Goal: Task Accomplishment & Management: Complete application form

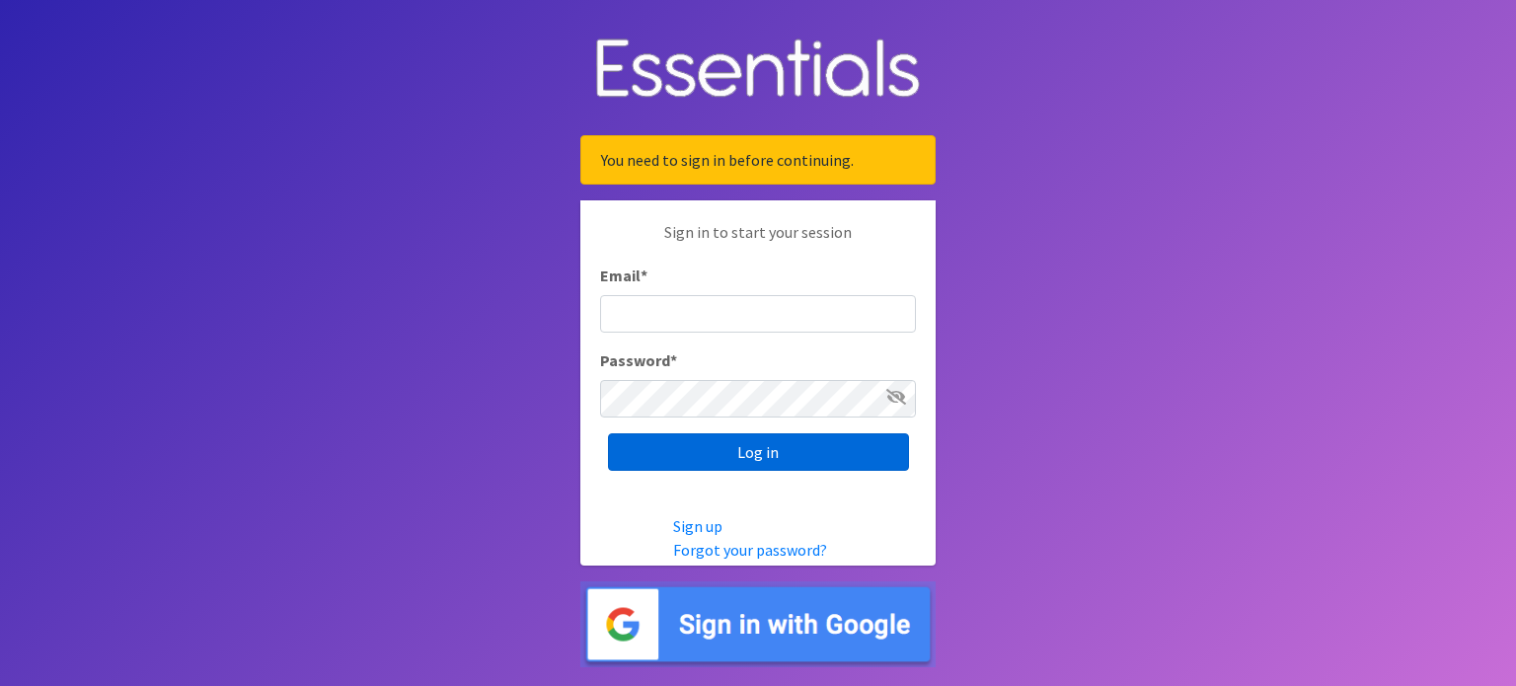
type input "[EMAIL_ADDRESS][DOMAIN_NAME]"
click at [759, 457] on input "Log in" at bounding box center [758, 452] width 301 height 38
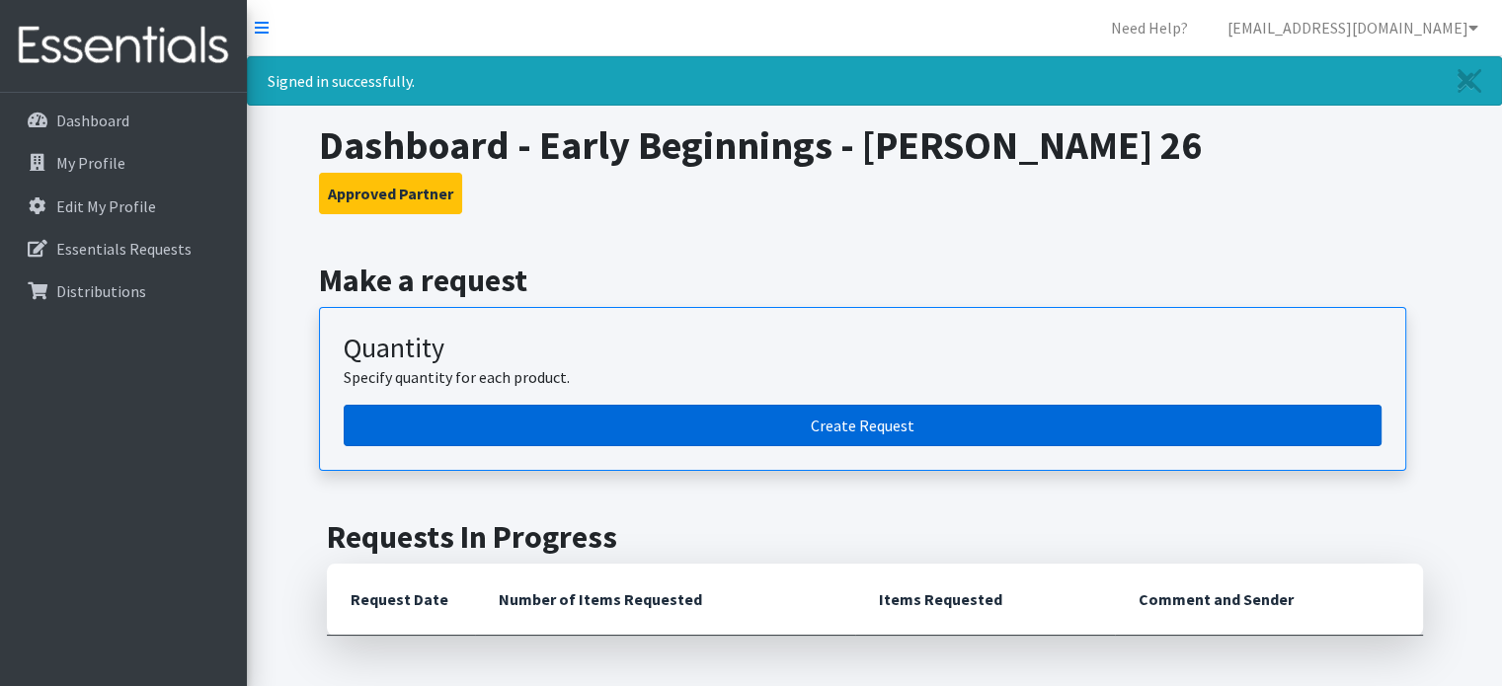
click at [882, 443] on link "Create Request" at bounding box center [863, 425] width 1038 height 41
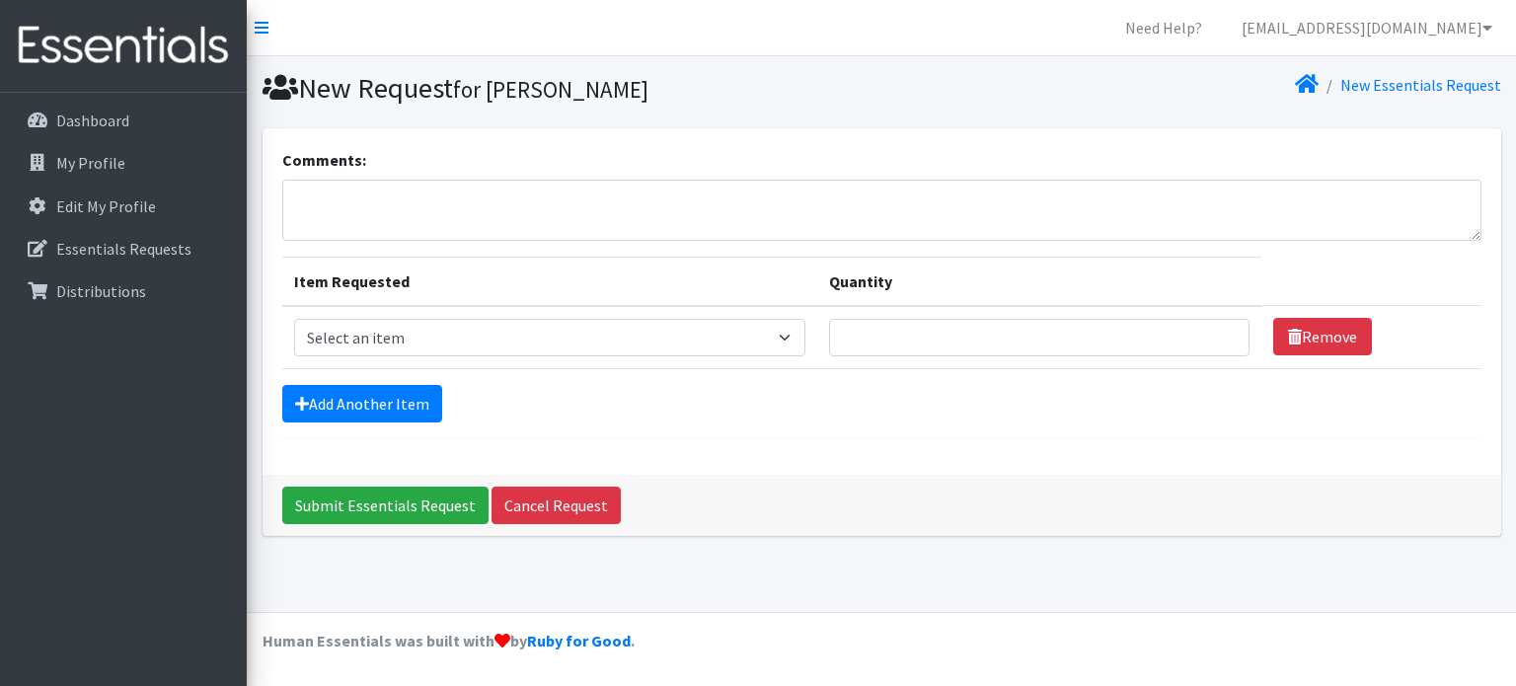
click at [462, 310] on td "Item Requested Select an item Diapers - Newborn Diapers - Preemie Diapers - Siz…" at bounding box center [550, 337] width 536 height 63
click at [442, 343] on select "Select an item Diapers - Newborn Diapers - Preemie Diapers - Size 1 Diapers - S…" at bounding box center [550, 338] width 512 height 38
select select "96"
click at [294, 319] on select "Select an item Diapers - Newborn Diapers - Preemie Diapers - Size 1 Diapers - S…" at bounding box center [550, 338] width 512 height 38
click at [1006, 340] on input "Quantity" at bounding box center [1039, 338] width 421 height 38
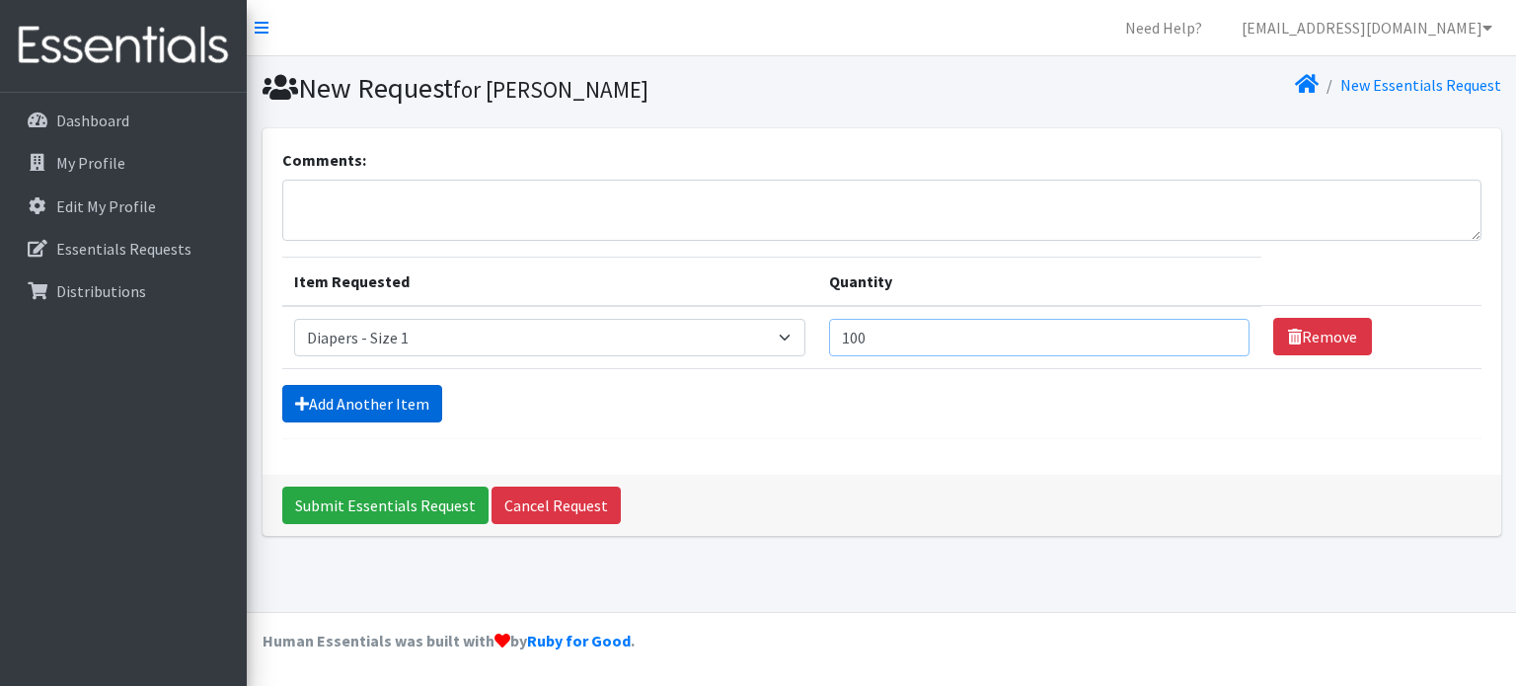
type input "100"
click at [380, 412] on link "Add Another Item" at bounding box center [362, 404] width 160 height 38
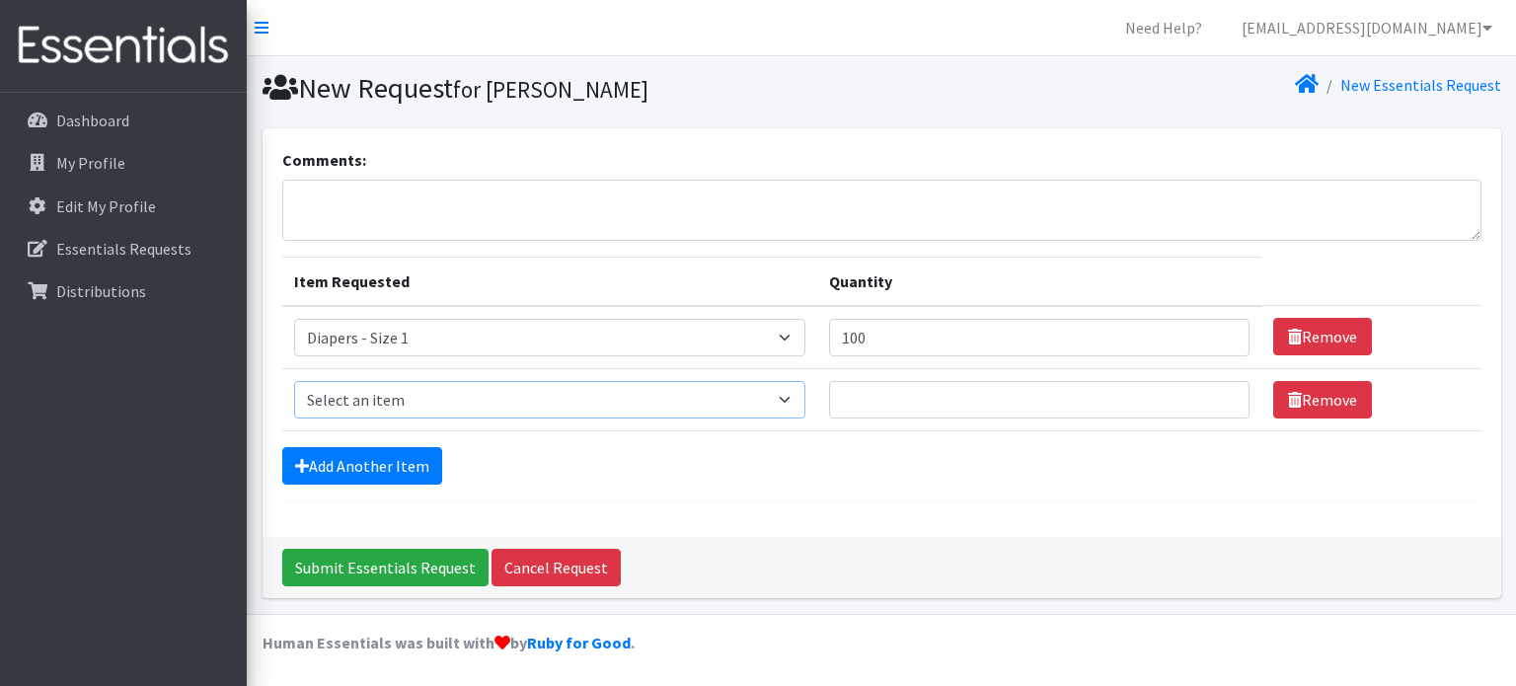
click at [386, 401] on select "Select an item Diapers - Newborn Diapers - Preemie Diapers - Size 1 Diapers - S…" at bounding box center [550, 400] width 512 height 38
select select "97"
click at [294, 381] on select "Select an item Diapers - Newborn Diapers - Preemie Diapers - Size 1 Diapers - S…" at bounding box center [550, 400] width 512 height 38
click at [889, 400] on input "Quantity" at bounding box center [1039, 400] width 421 height 38
type input "100"
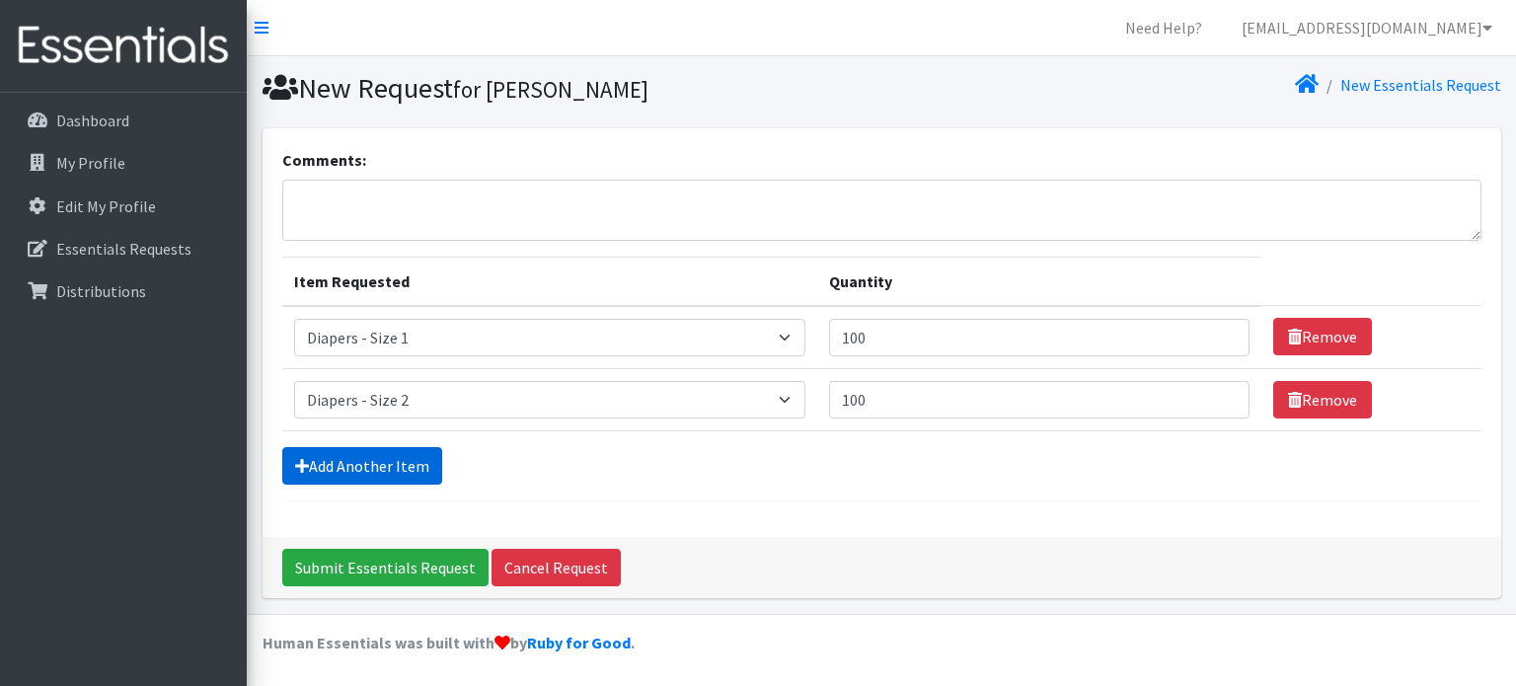
click at [363, 455] on link "Add Another Item" at bounding box center [362, 466] width 160 height 38
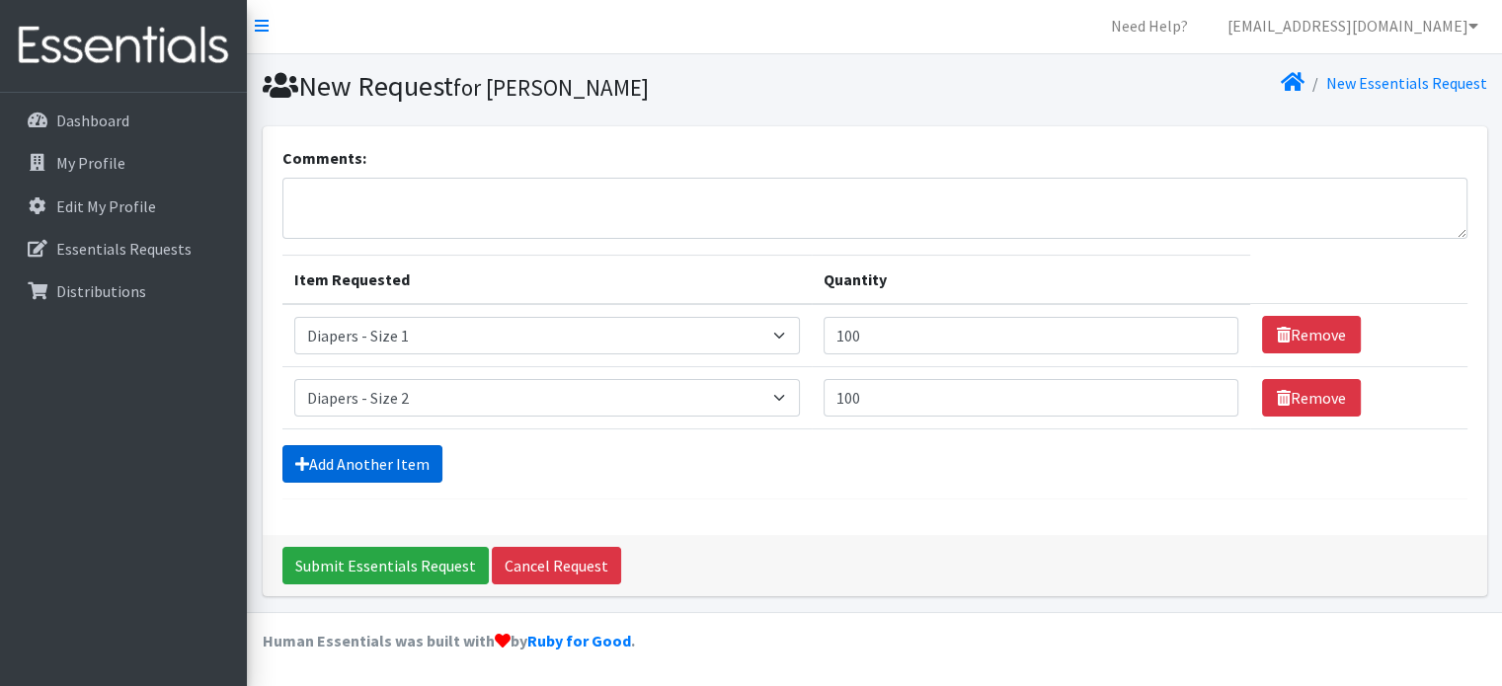
scroll to position [60, 0]
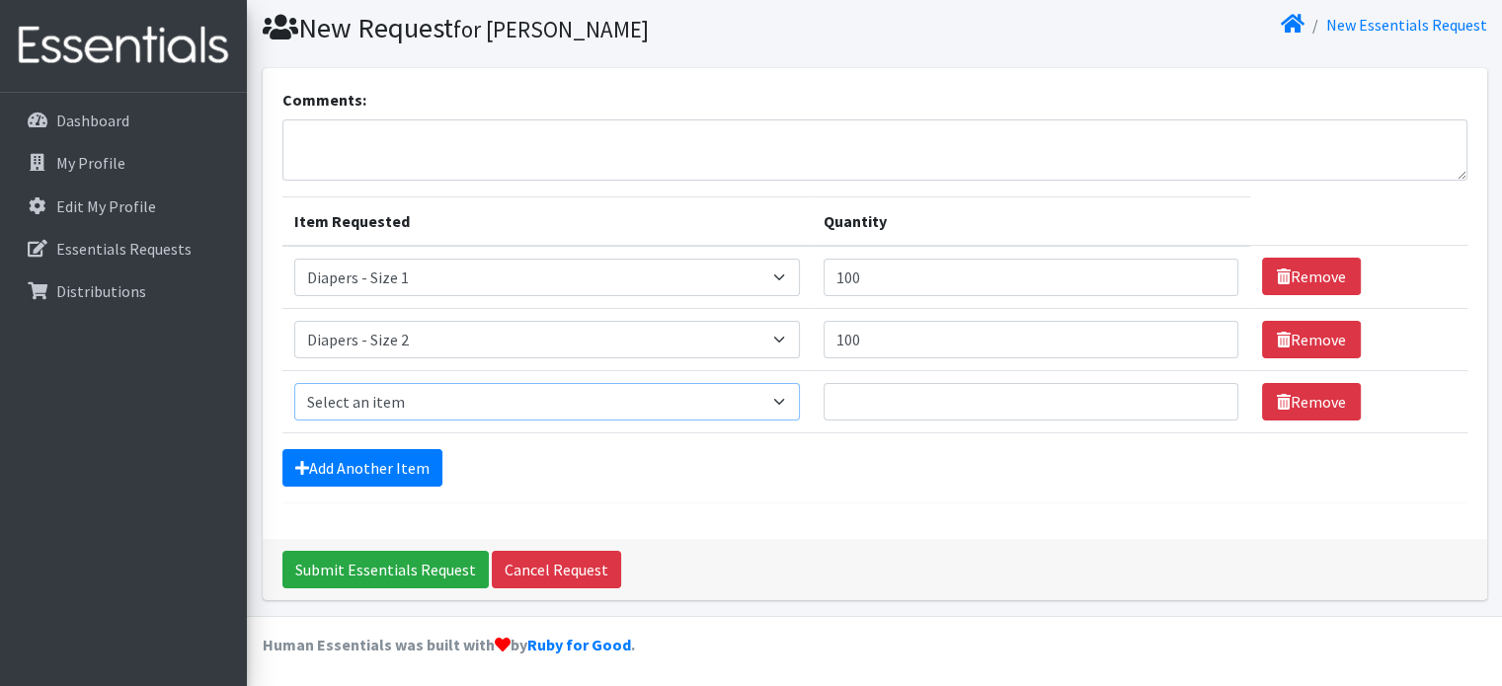
click at [413, 398] on select "Select an item Diapers - Newborn Diapers - Preemie Diapers - Size 1 Diapers - S…" at bounding box center [546, 402] width 505 height 38
select select "98"
click at [294, 383] on select "Select an item Diapers - Newborn Diapers - Preemie Diapers - Size 1 Diapers - S…" at bounding box center [546, 402] width 505 height 38
click at [861, 400] on input "Quantity" at bounding box center [1030, 402] width 415 height 38
type input "300"
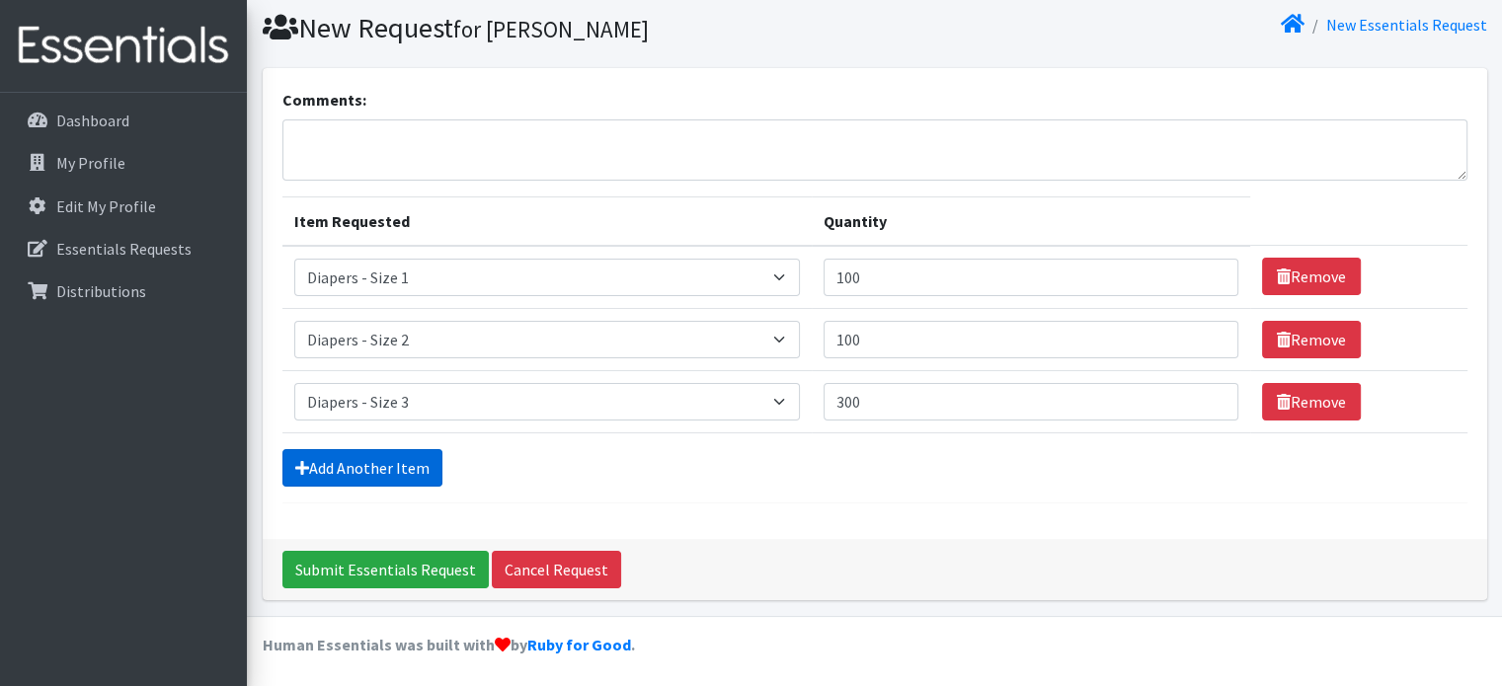
click at [404, 467] on link "Add Another Item" at bounding box center [362, 468] width 160 height 38
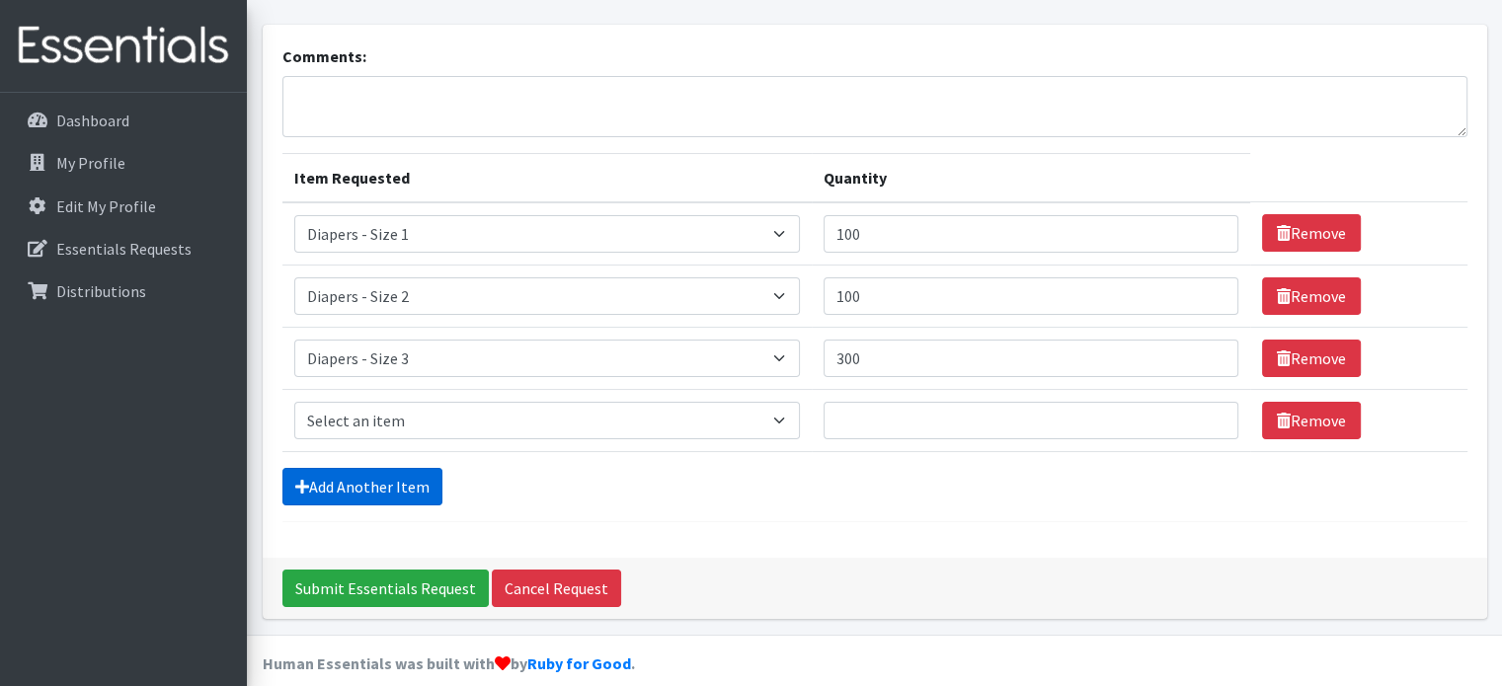
scroll to position [122, 0]
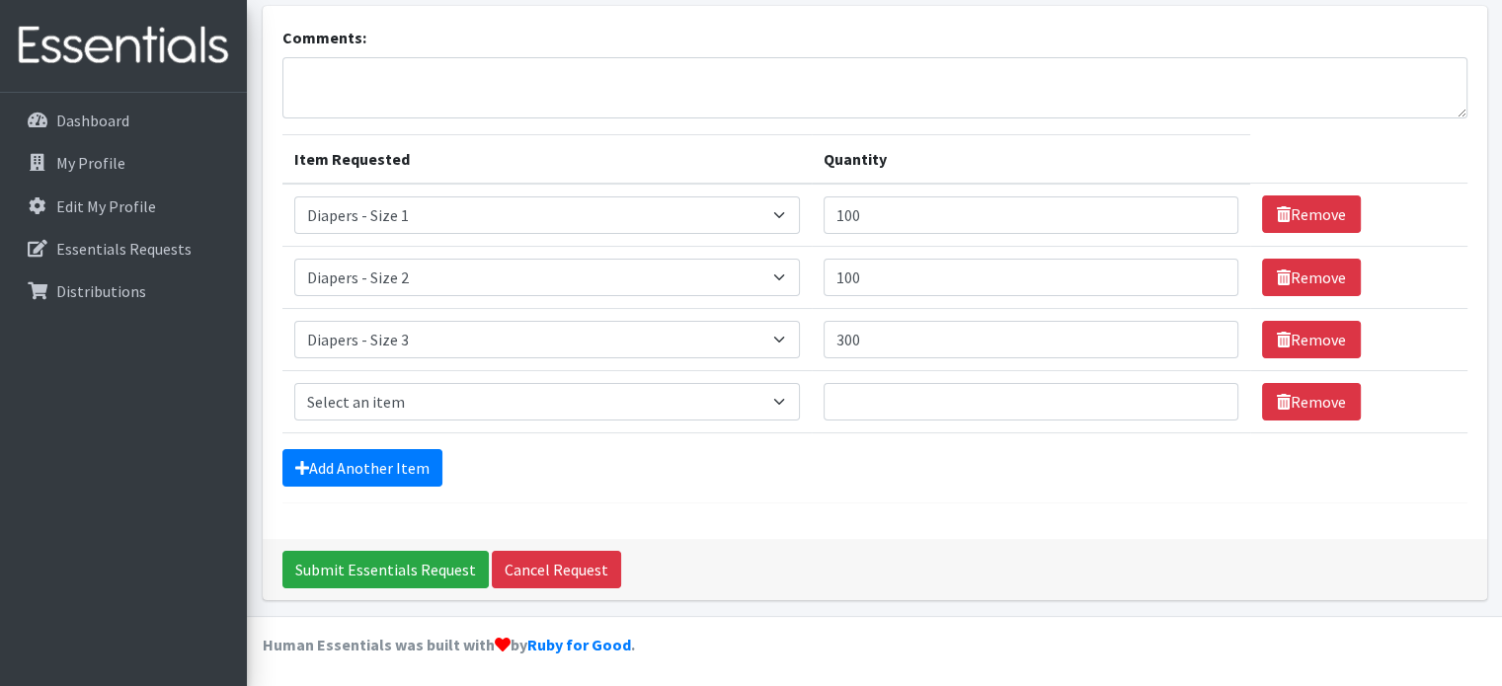
click at [349, 377] on td "Item Requested Select an item Diapers - Newborn Diapers - Preemie Diapers - Siz…" at bounding box center [546, 401] width 529 height 62
click at [349, 386] on select "Select an item Diapers - Newborn Diapers - Preemie Diapers - Size 1 Diapers - S…" at bounding box center [546, 402] width 505 height 38
select select "73"
click at [294, 383] on select "Select an item Diapers - Newborn Diapers - Preemie Diapers - Size 1 Diapers - S…" at bounding box center [546, 402] width 505 height 38
click at [865, 393] on input "Quantity" at bounding box center [1030, 402] width 415 height 38
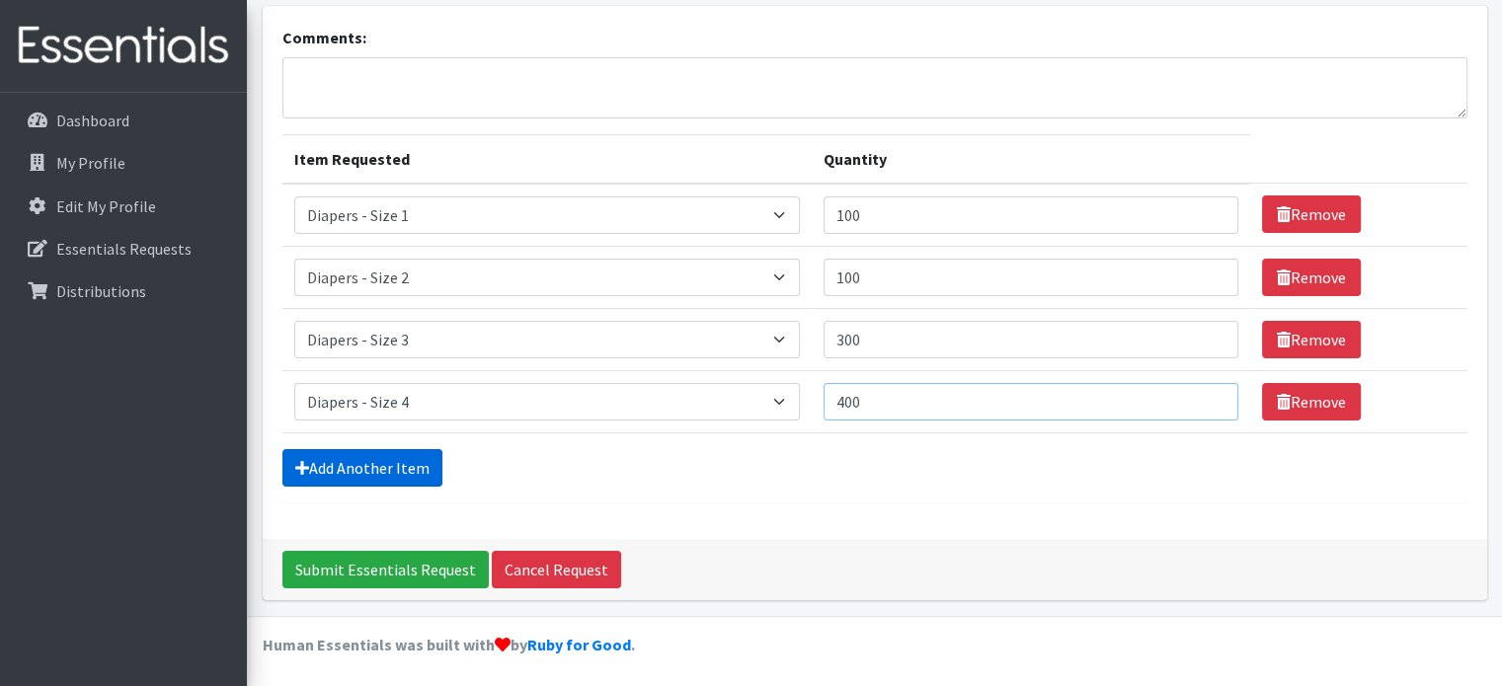
type input "400"
click at [416, 469] on link "Add Another Item" at bounding box center [362, 468] width 160 height 38
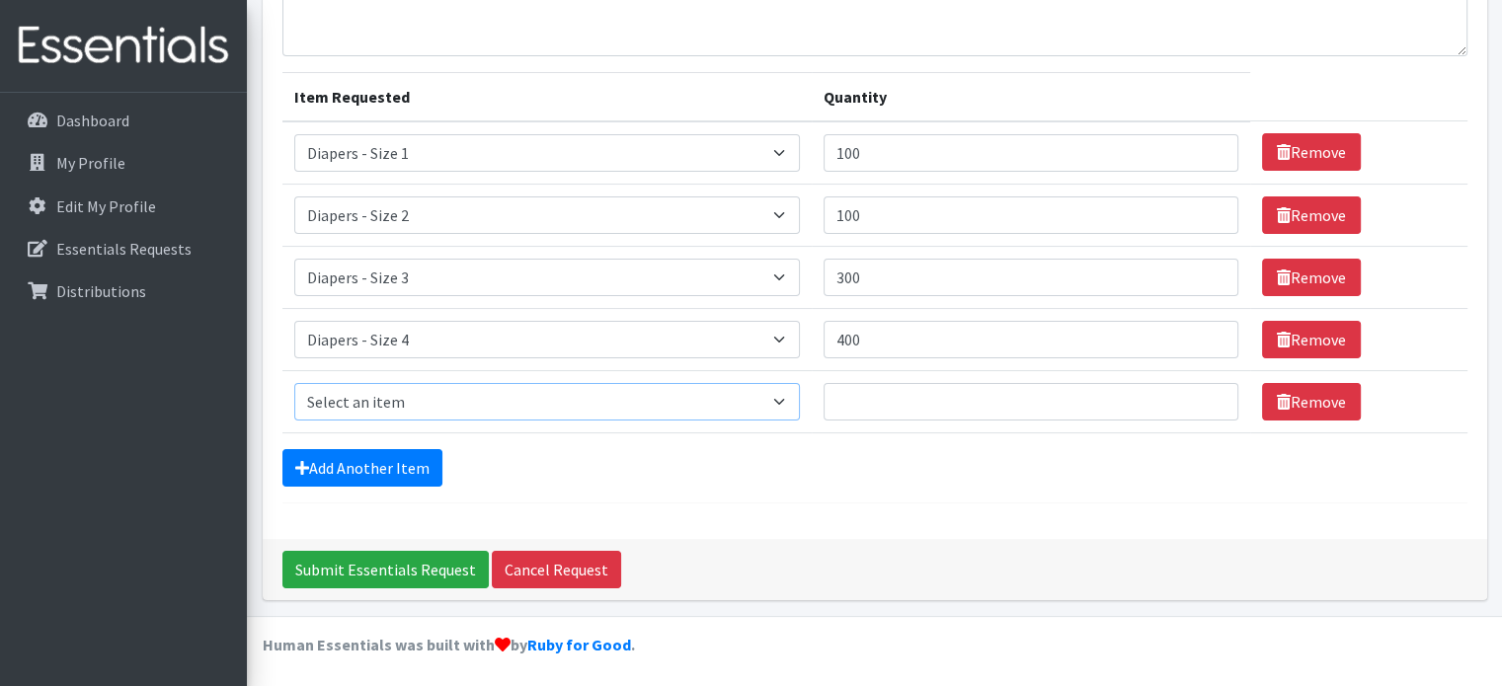
click at [439, 408] on select "Select an item Diapers - Newborn Diapers - Preemie Diapers - Size 1 Diapers - S…" at bounding box center [546, 402] width 505 height 38
select select "74"
click at [294, 383] on select "Select an item Diapers - Newborn Diapers - Preemie Diapers - Size 1 Diapers - S…" at bounding box center [546, 402] width 505 height 38
drag, startPoint x: 908, startPoint y: 398, endPoint x: 893, endPoint y: 393, distance: 15.6
click at [910, 398] on input "Quantity" at bounding box center [1030, 402] width 415 height 38
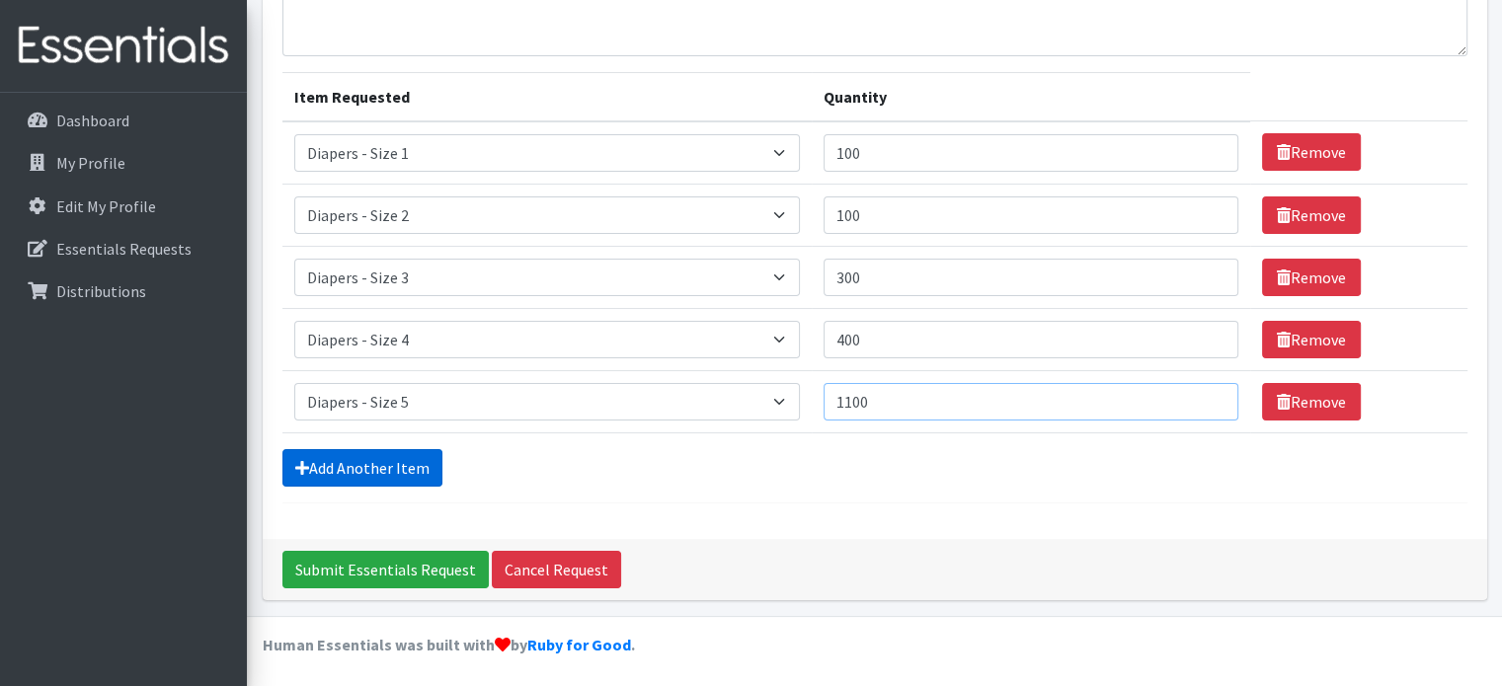
type input "1100"
click at [371, 452] on link "Add Another Item" at bounding box center [362, 468] width 160 height 38
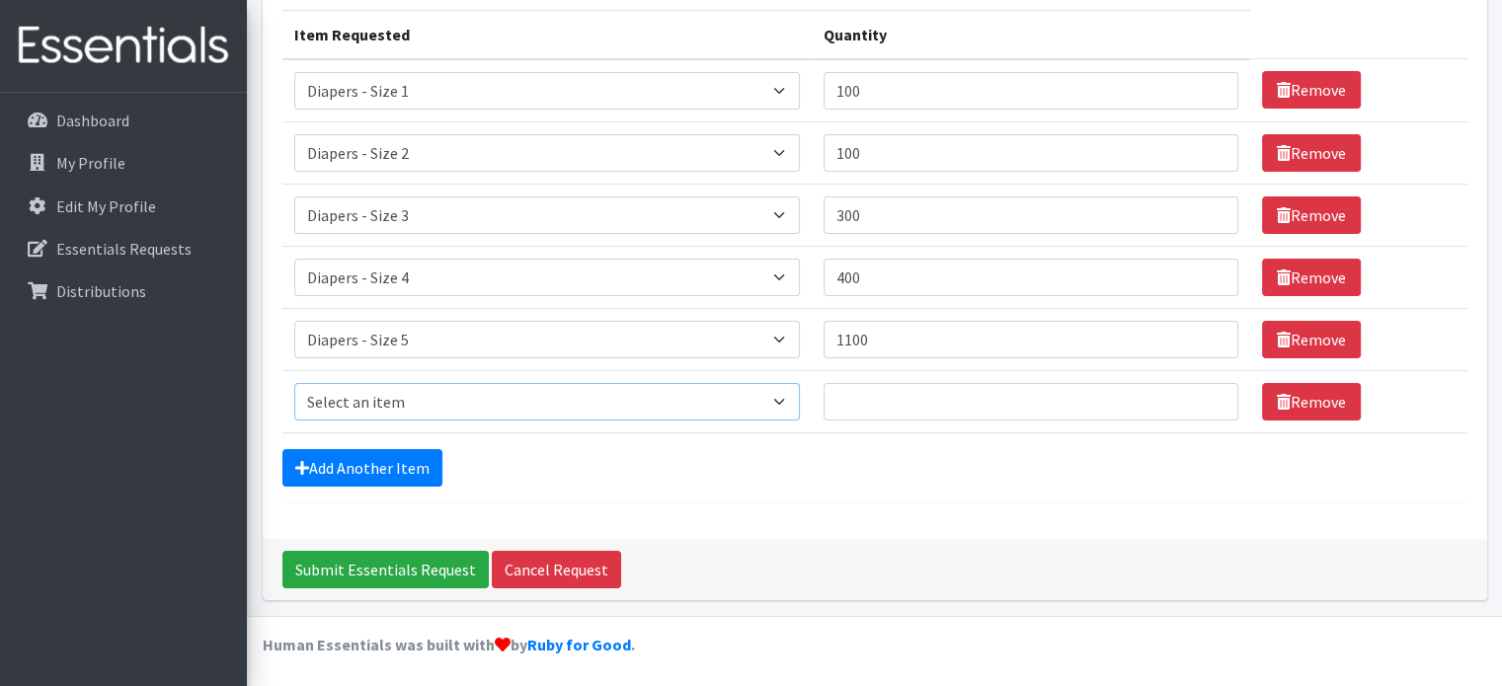
drag, startPoint x: 403, startPoint y: 398, endPoint x: 408, endPoint y: 388, distance: 11.0
click at [403, 398] on select "Select an item Diapers - Newborn Diapers - Preemie Diapers - Size 1 Diapers - S…" at bounding box center [546, 402] width 505 height 38
select select "75"
click at [294, 383] on select "Select an item Diapers - Newborn Diapers - Preemie Diapers - Size 1 Diapers - S…" at bounding box center [546, 402] width 505 height 38
click at [904, 398] on input "Quantity" at bounding box center [1030, 402] width 415 height 38
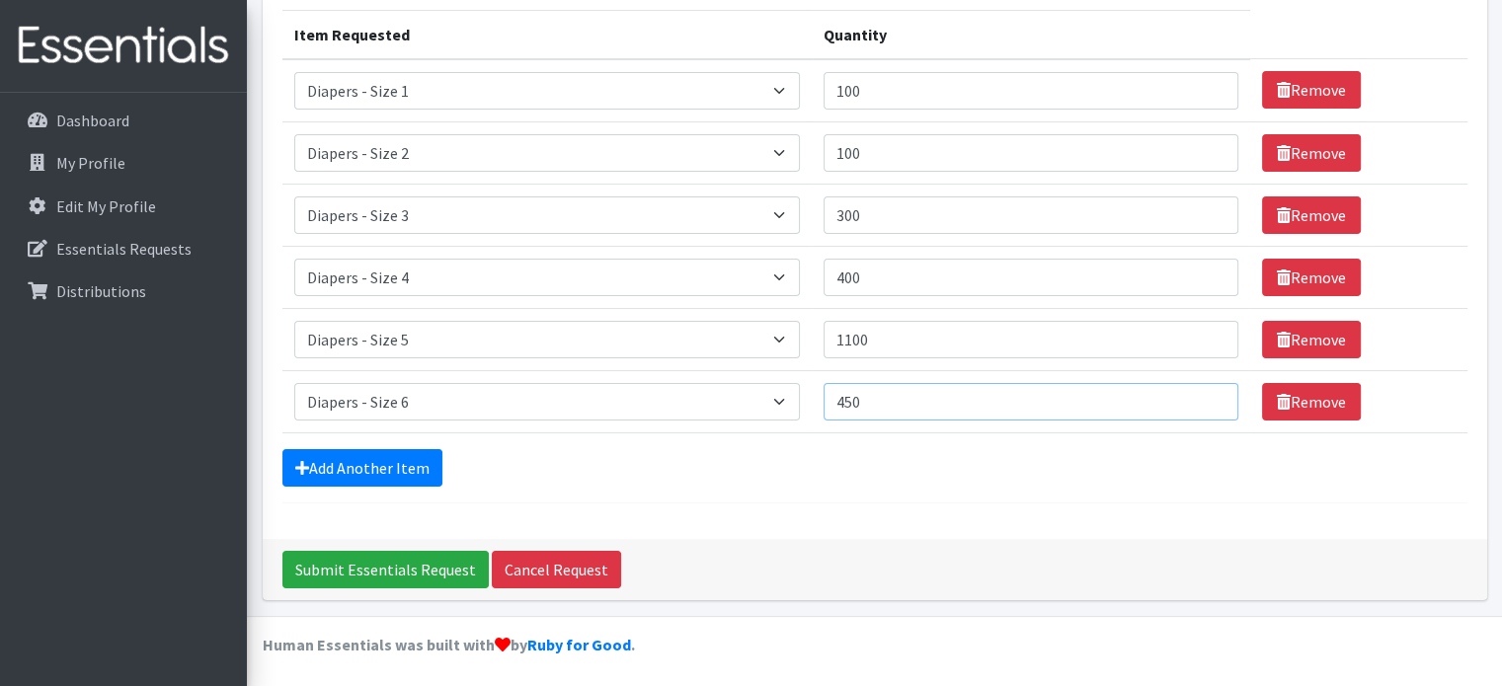
type input "450"
click at [356, 491] on form "Comments: Item Requested Quantity Item Requested Select an item Diapers - Newbo…" at bounding box center [874, 202] width 1185 height 602
click at [344, 477] on link "Add Another Item" at bounding box center [362, 468] width 160 height 38
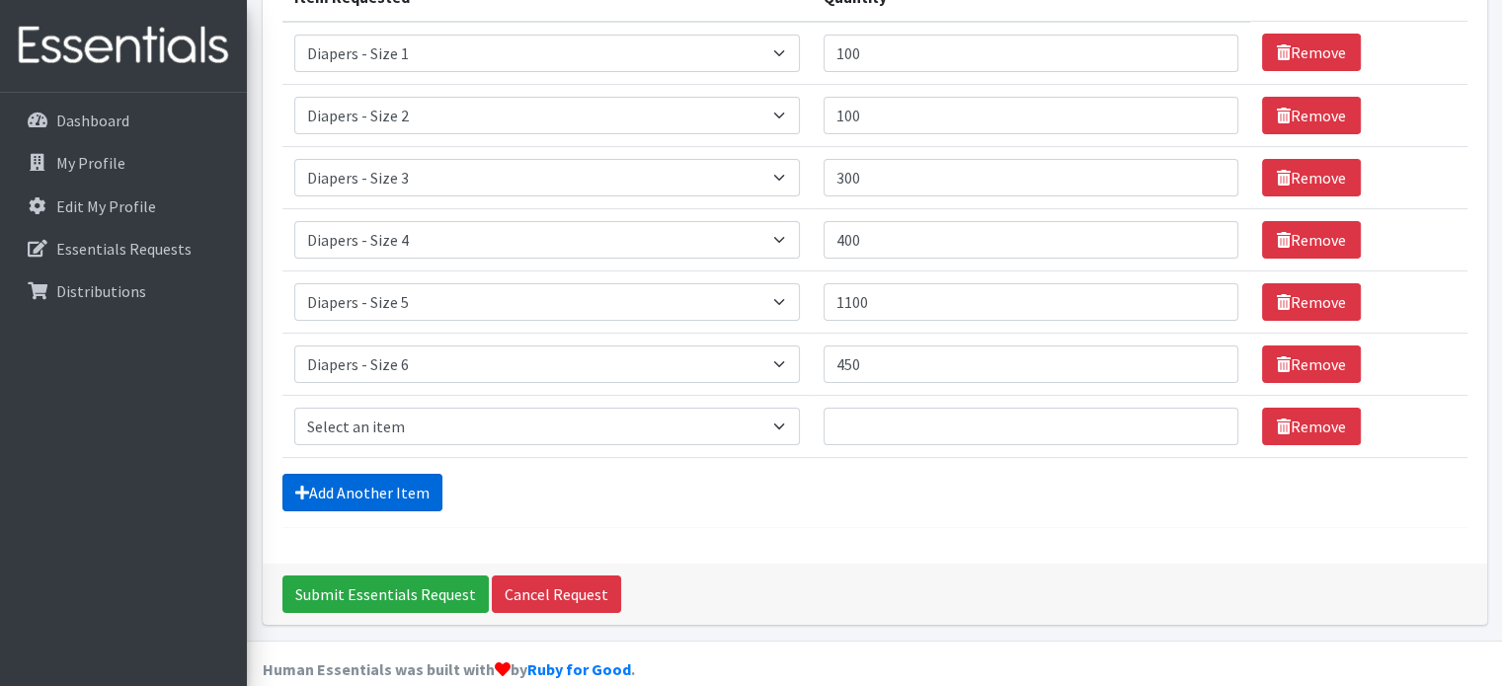
scroll to position [308, 0]
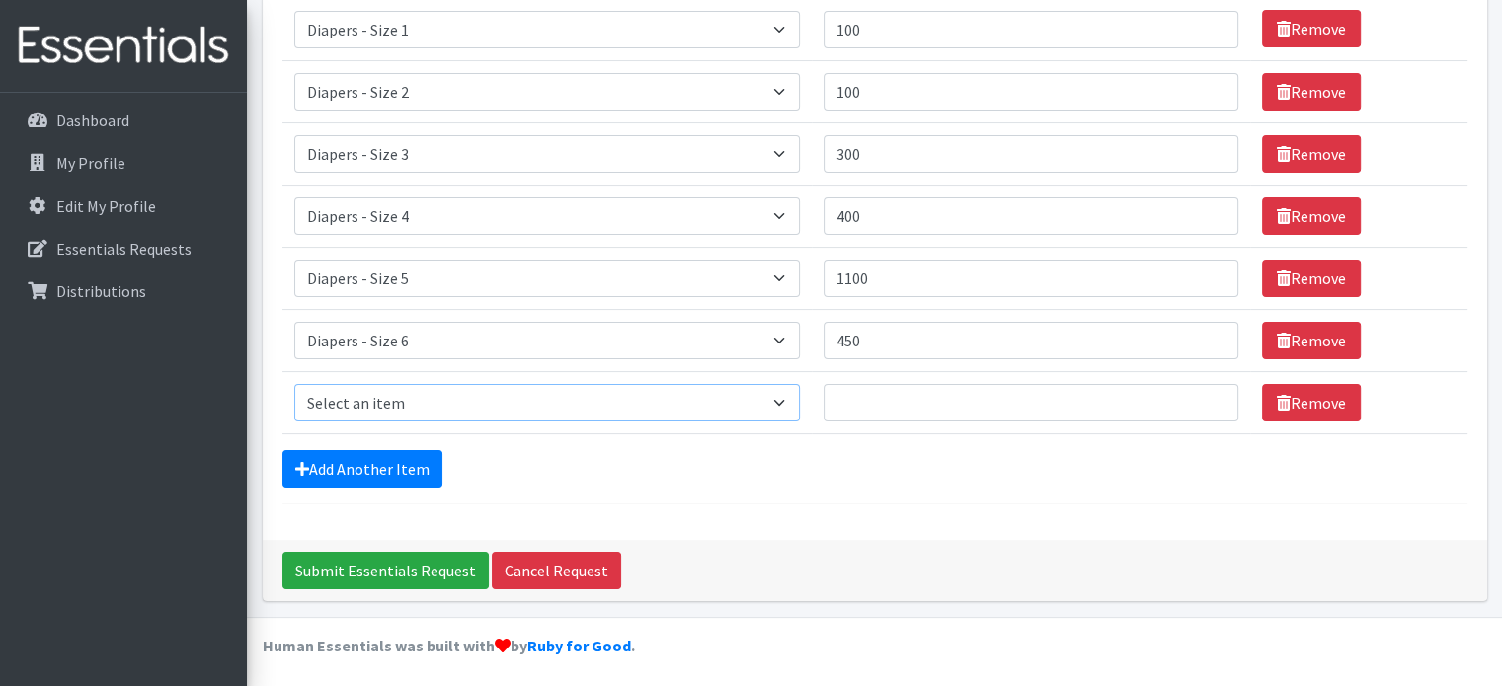
drag, startPoint x: 408, startPoint y: 395, endPoint x: 417, endPoint y: 402, distance: 11.3
click at [408, 395] on select "Select an item Diapers - Newborn Diapers - Preemie Diapers - Size 1 Diapers - S…" at bounding box center [546, 403] width 505 height 38
select select "15082"
click at [294, 384] on select "Select an item Diapers - Newborn Diapers - Preemie Diapers - Size 1 Diapers - S…" at bounding box center [546, 403] width 505 height 38
click at [902, 398] on input "Quantity" at bounding box center [1030, 403] width 415 height 38
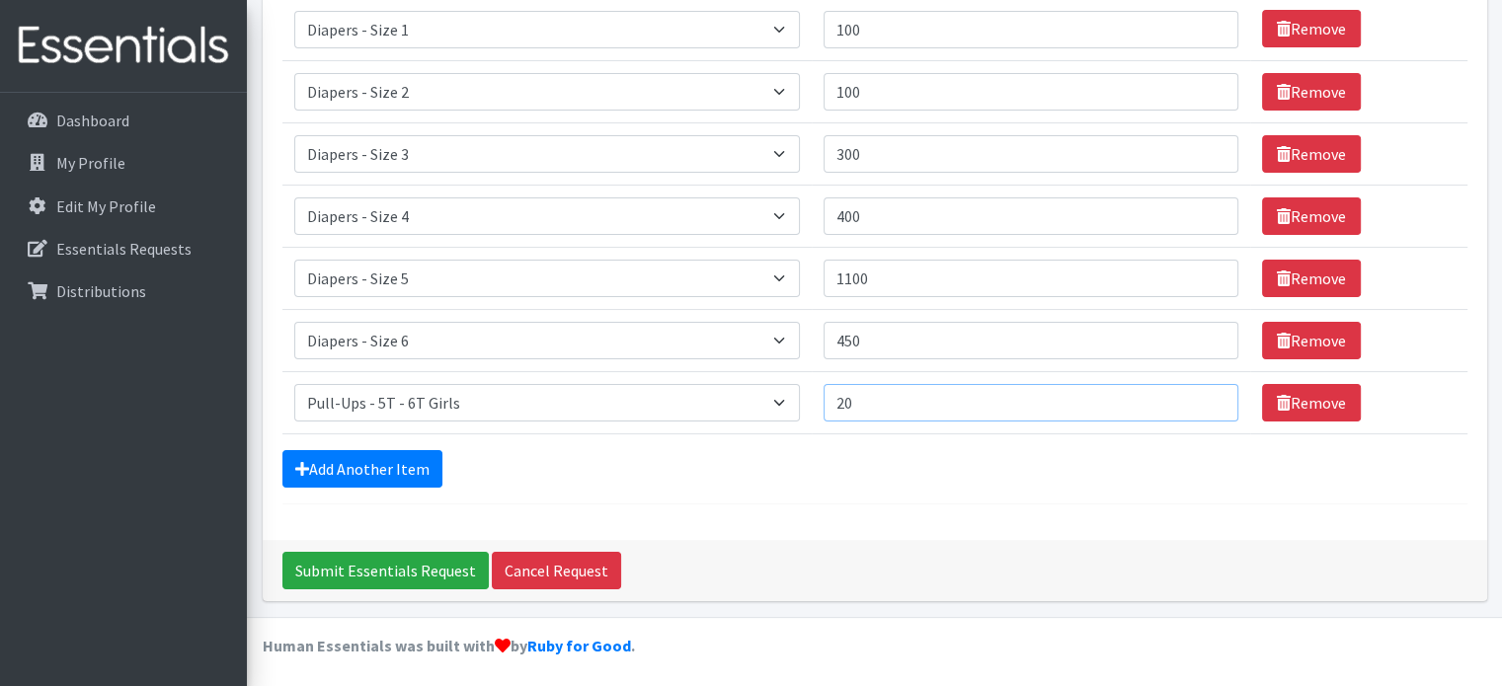
type input "20"
click at [375, 440] on form "Comments: Item Requested Quantity Item Requested Select an item Diapers - Newbo…" at bounding box center [874, 172] width 1185 height 664
click at [368, 459] on link "Add Another Item" at bounding box center [362, 469] width 160 height 38
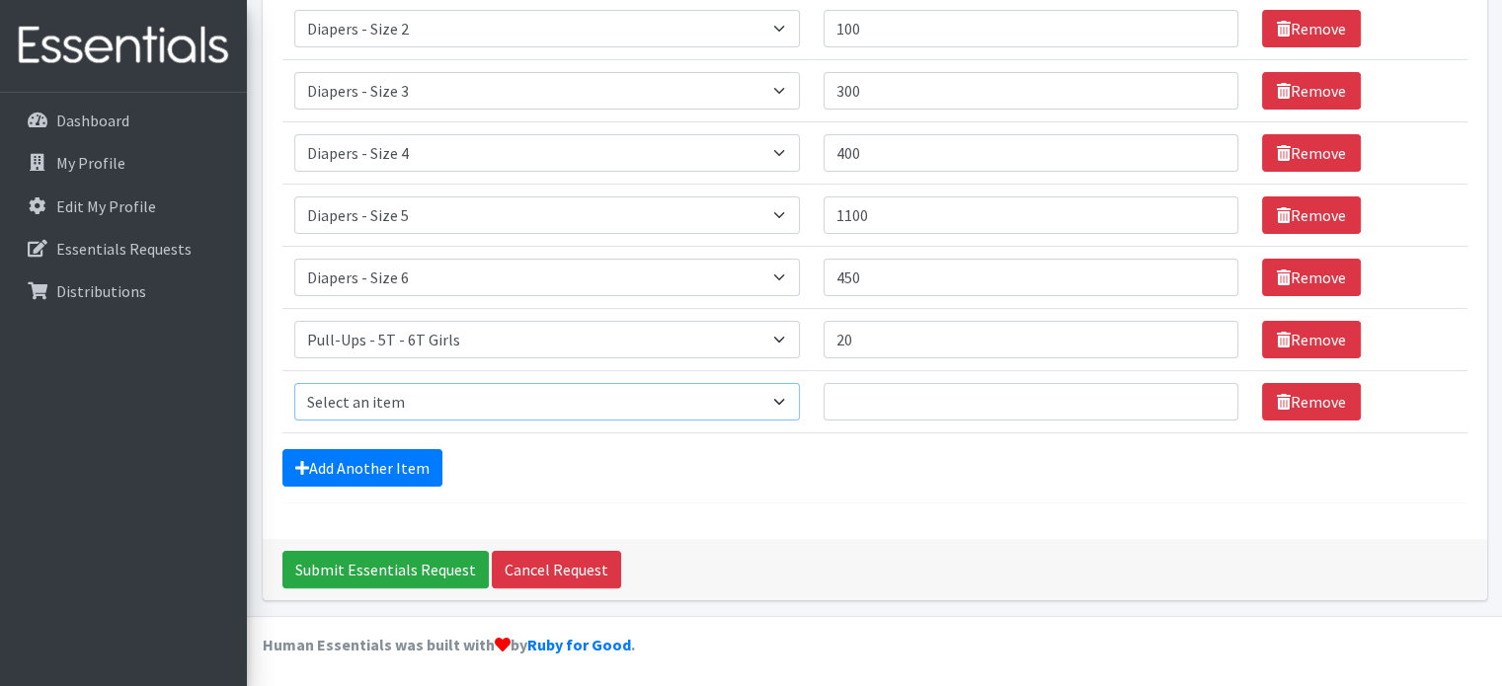
click at [390, 394] on select "Select an item Diapers - Newborn Diapers - Preemie Diapers - Size 1 Diapers - S…" at bounding box center [546, 402] width 505 height 38
select select "1302"
click at [294, 383] on select "Select an item Diapers - Newborn Diapers - Preemie Diapers - Size 1 Diapers - S…" at bounding box center [546, 402] width 505 height 38
click at [874, 398] on input "Quantity" at bounding box center [1030, 402] width 415 height 38
type input "20"
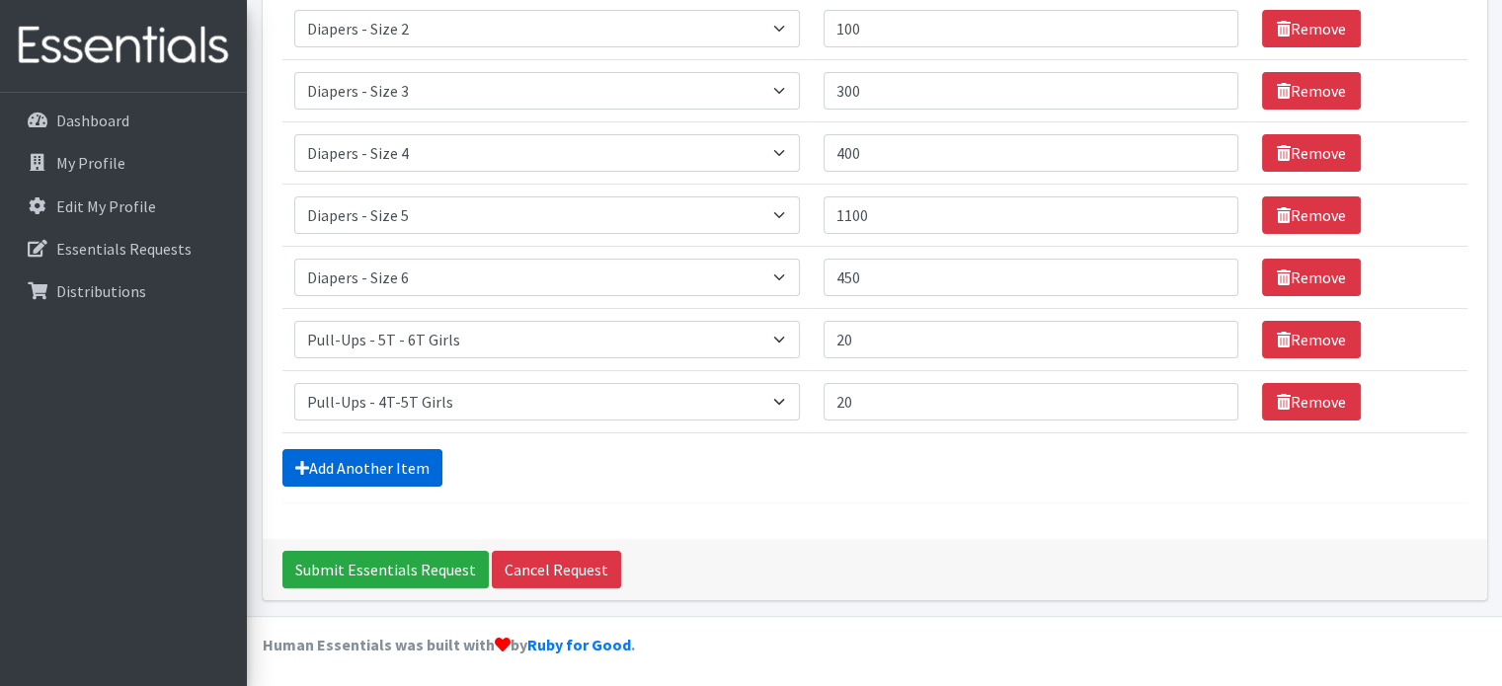
click at [384, 457] on link "Add Another Item" at bounding box center [362, 468] width 160 height 38
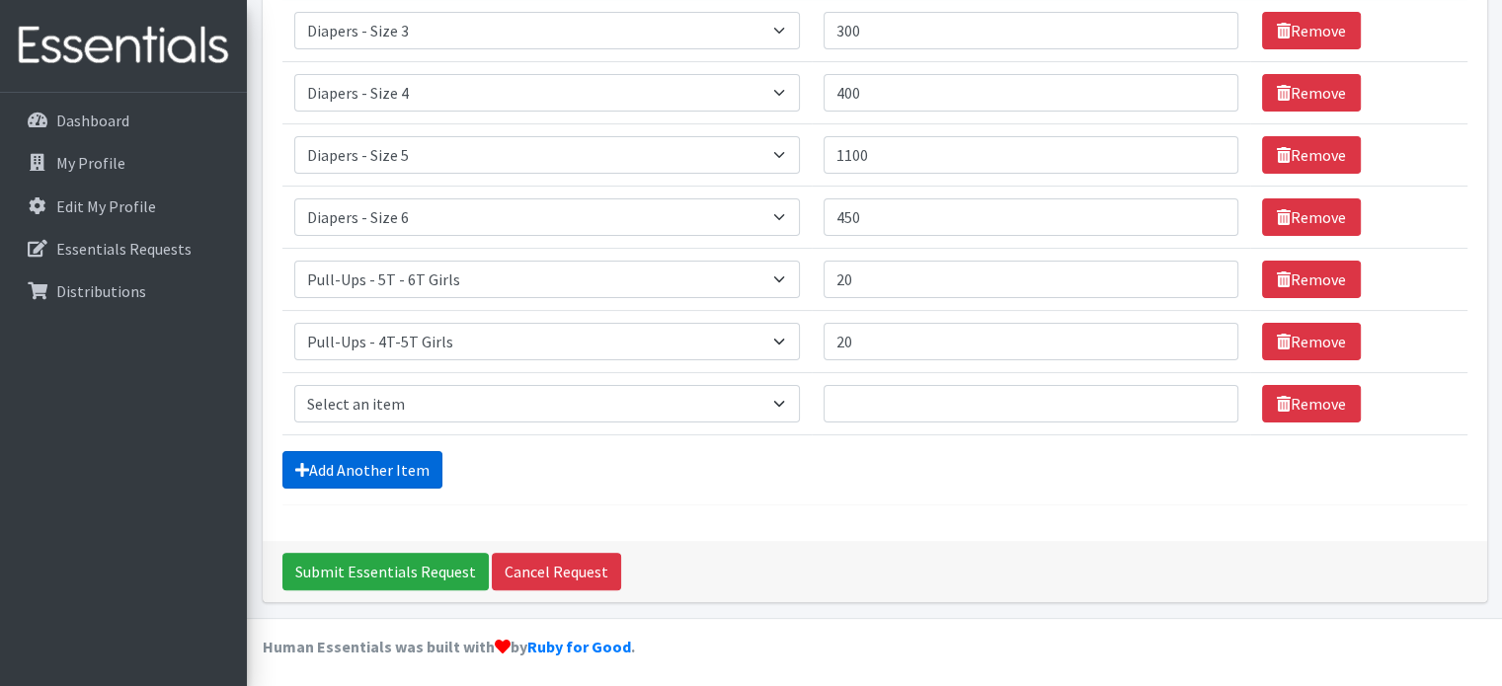
scroll to position [432, 0]
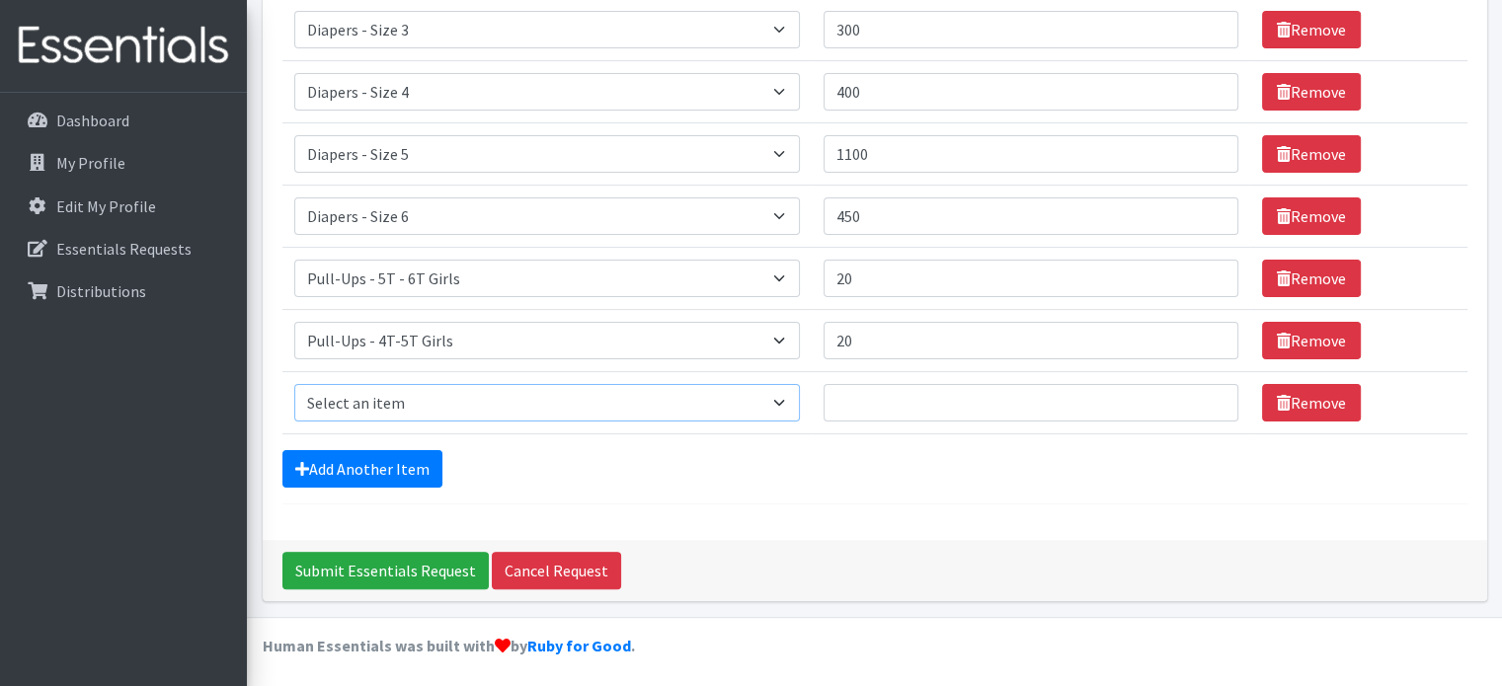
click at [412, 409] on select "Select an item Diapers - Newborn Diapers - Preemie Diapers - Size 1 Diapers - S…" at bounding box center [546, 403] width 505 height 38
select select "9067"
click at [294, 384] on select "Select an item Diapers - Newborn Diapers - Preemie Diapers - Size 1 Diapers - S…" at bounding box center [546, 403] width 505 height 38
click at [924, 406] on input "Quantity" at bounding box center [1030, 403] width 415 height 38
type input "15"
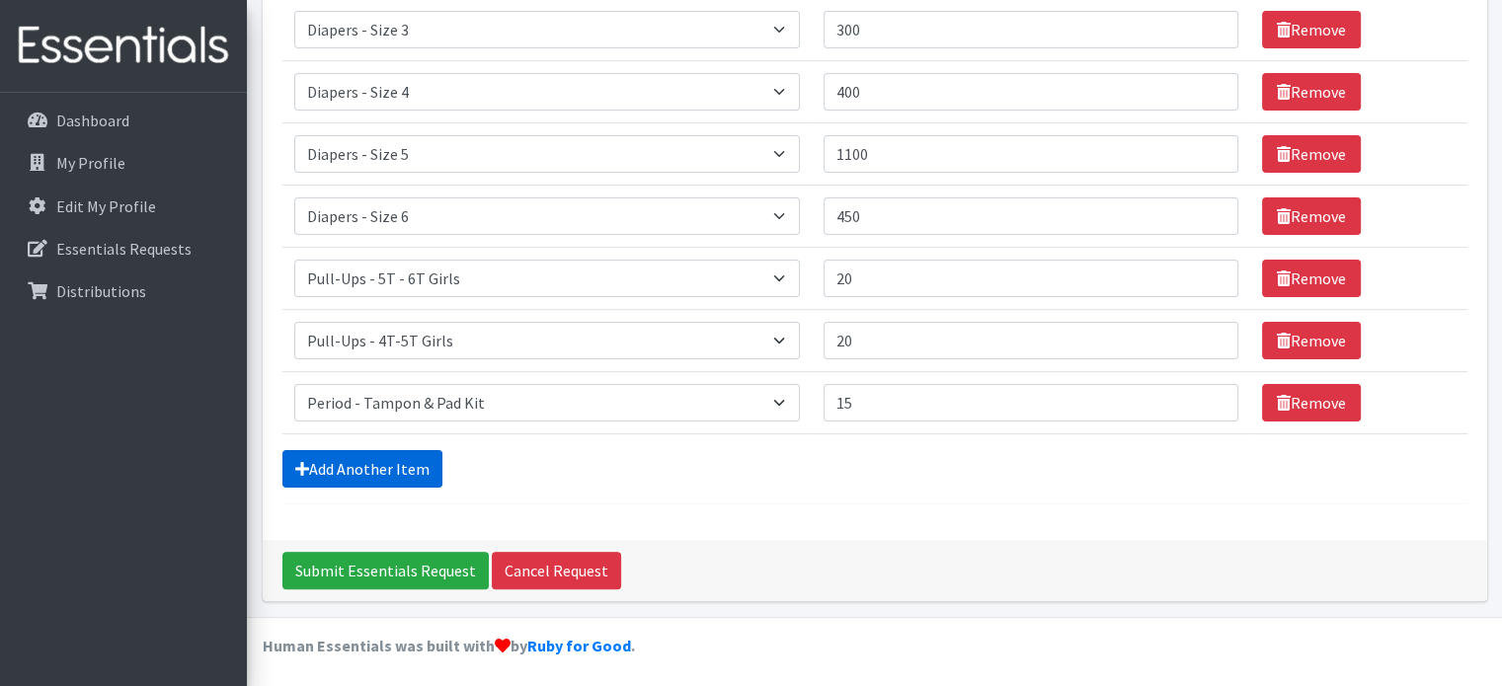
click at [377, 450] on link "Add Another Item" at bounding box center [362, 469] width 160 height 38
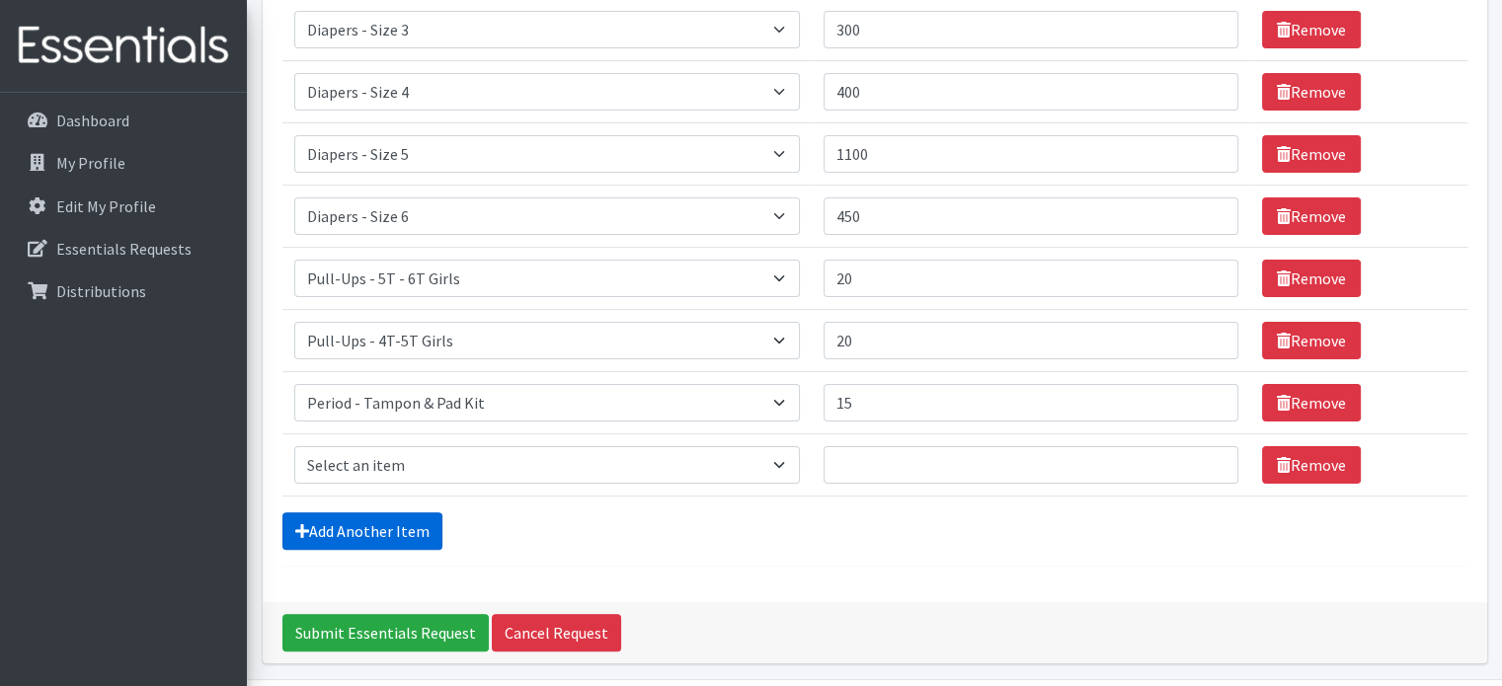
scroll to position [495, 0]
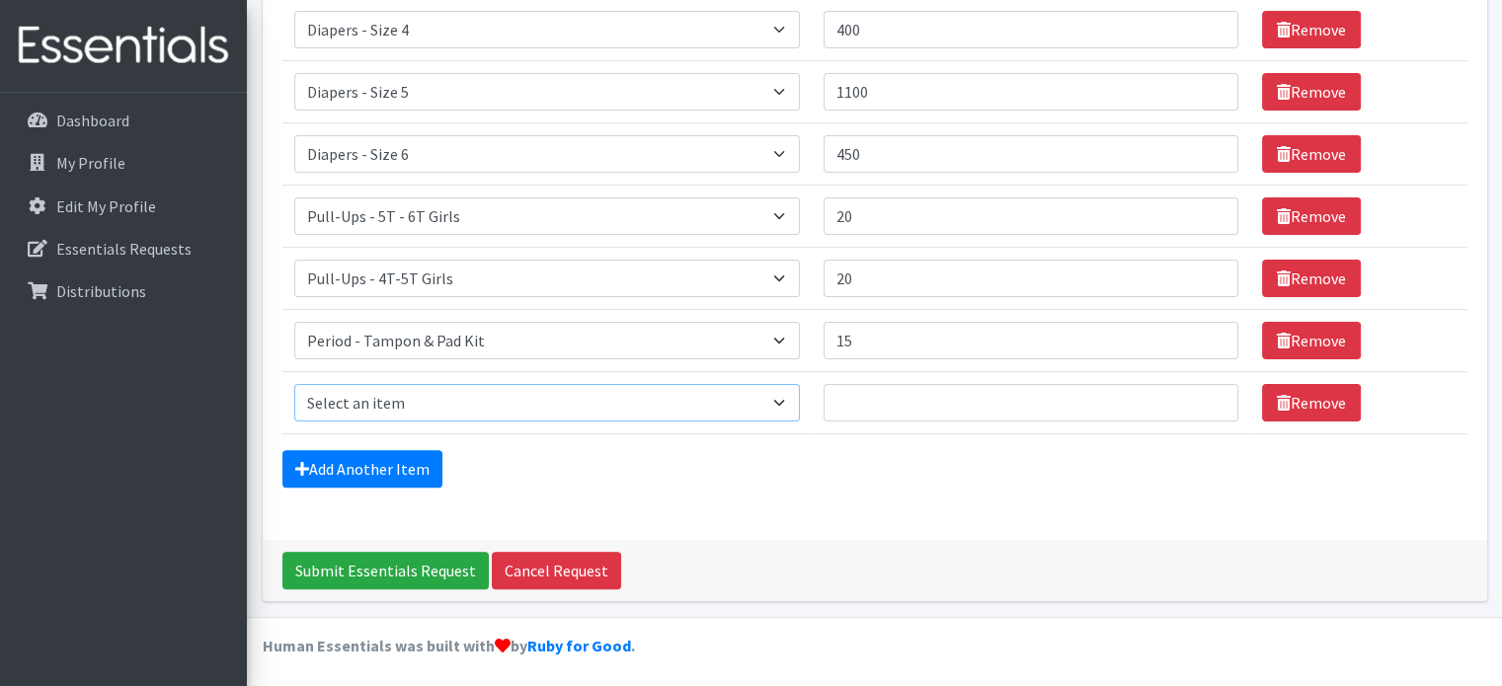
click at [393, 386] on select "Select an item Diapers - Newborn Diapers - Preemie Diapers - Size 1 Diapers - S…" at bounding box center [546, 403] width 505 height 38
select select "9066"
click at [294, 384] on select "Select an item Diapers - Newborn Diapers - Preemie Diapers - Size 1 Diapers - S…" at bounding box center [546, 403] width 505 height 38
click at [949, 402] on input "Quantity" at bounding box center [1030, 403] width 415 height 38
type input "15"
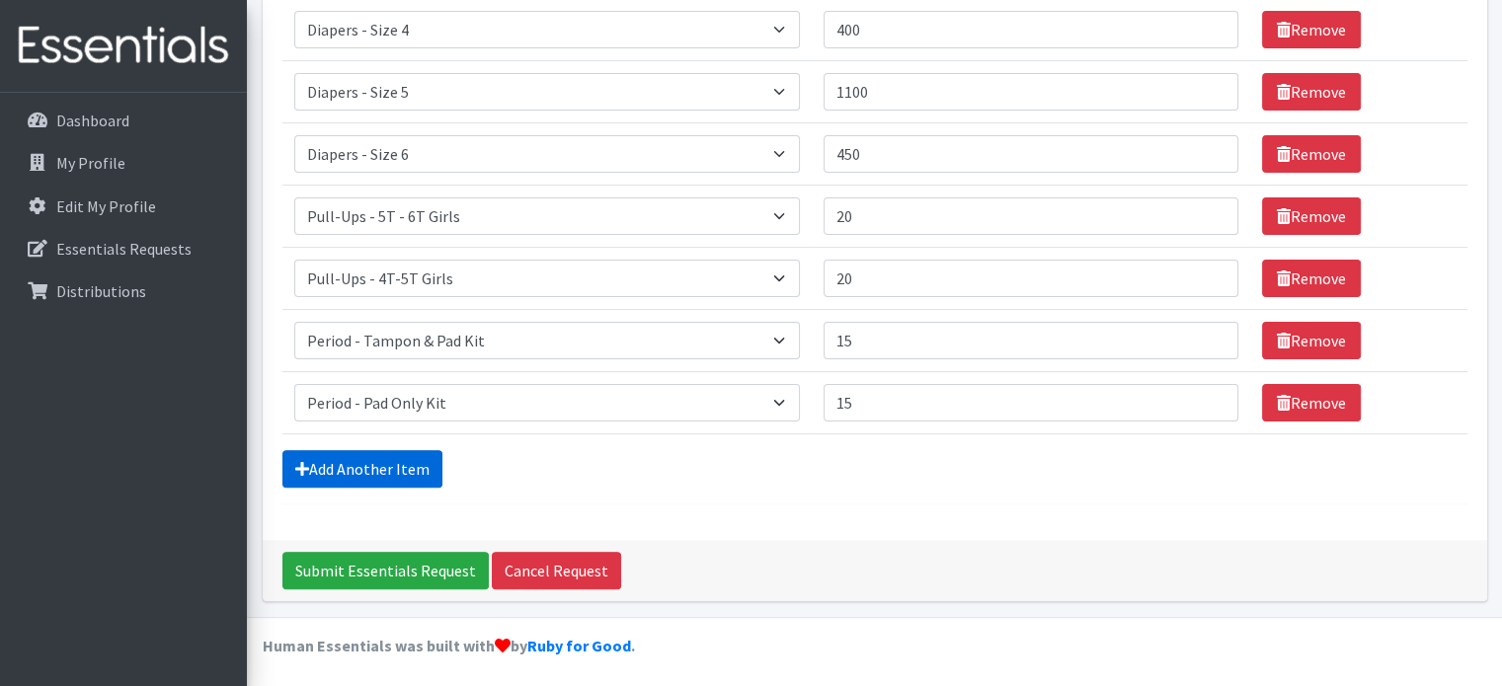
click at [379, 468] on link "Add Another Item" at bounding box center [362, 469] width 160 height 38
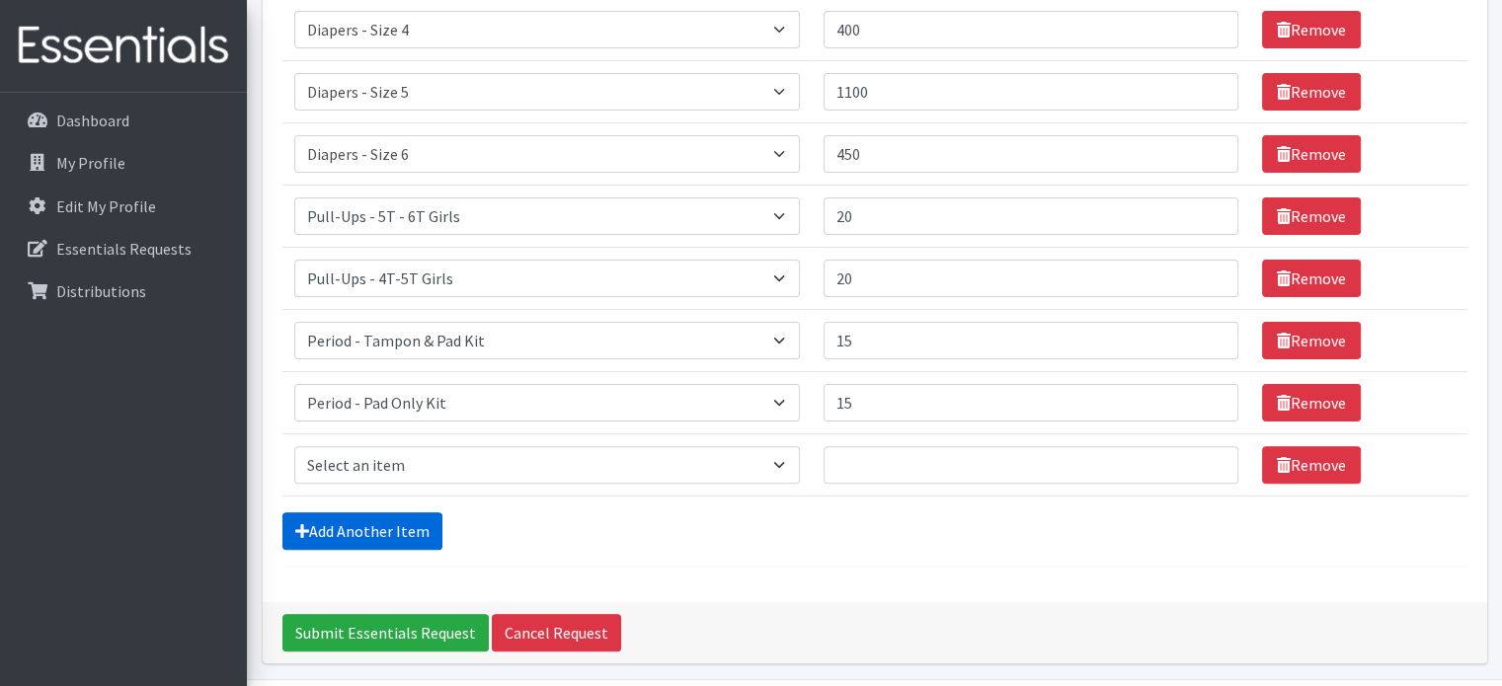
scroll to position [557, 0]
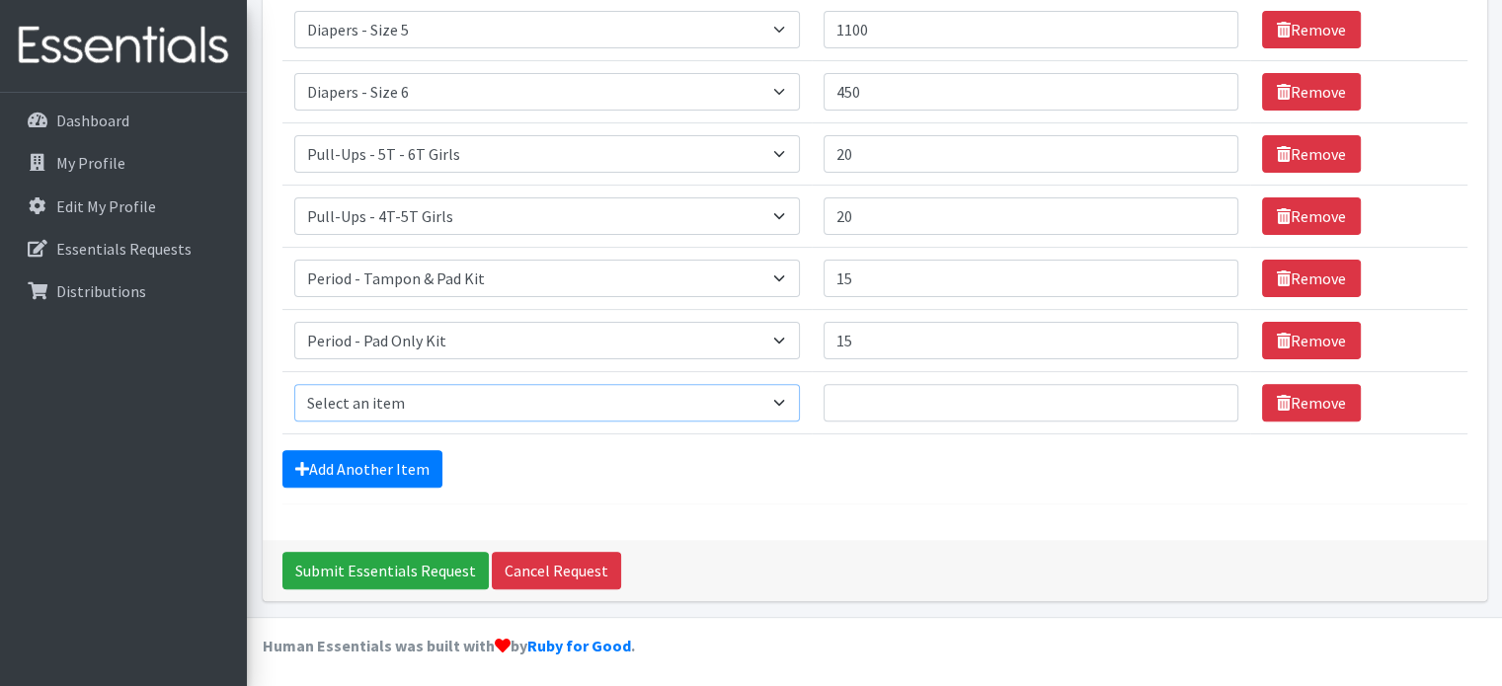
click at [396, 392] on select "Select an item Diapers - Newborn Diapers - Preemie Diapers - Size 1 Diapers - S…" at bounding box center [546, 403] width 505 height 38
select select "87"
click at [294, 384] on select "Select an item Diapers - Newborn Diapers - Preemie Diapers - Size 1 Diapers - S…" at bounding box center [546, 403] width 505 height 38
click at [889, 394] on input "Quantity" at bounding box center [1030, 403] width 415 height 38
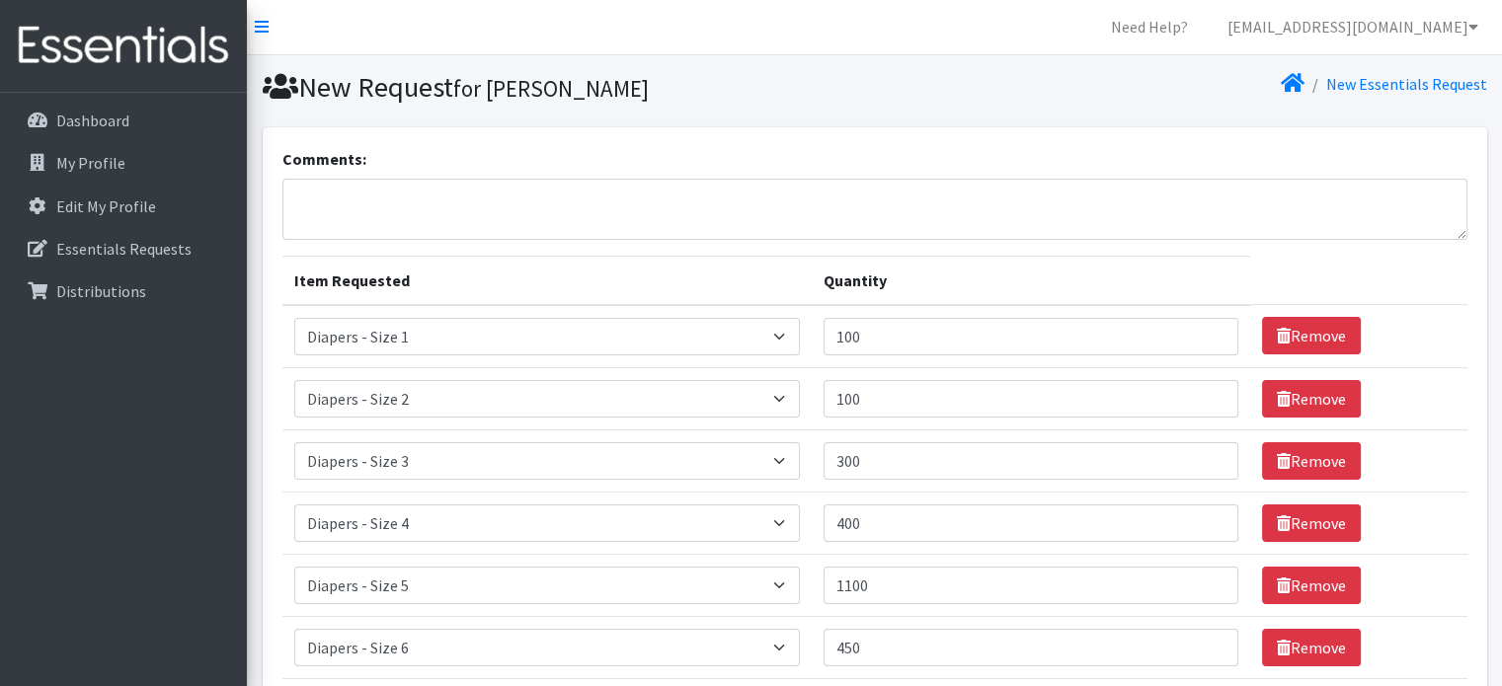
scroll to position [0, 0]
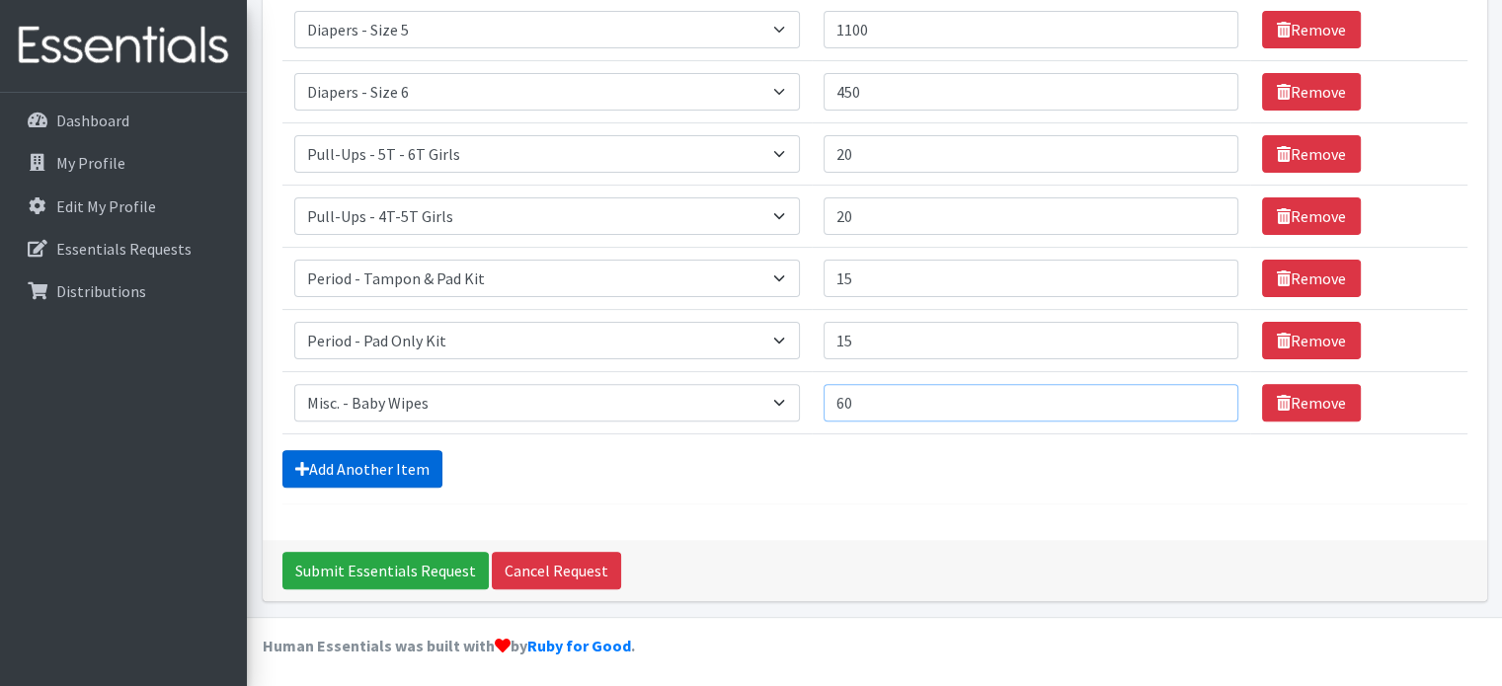
type input "60"
click at [387, 460] on link "Add Another Item" at bounding box center [362, 469] width 160 height 38
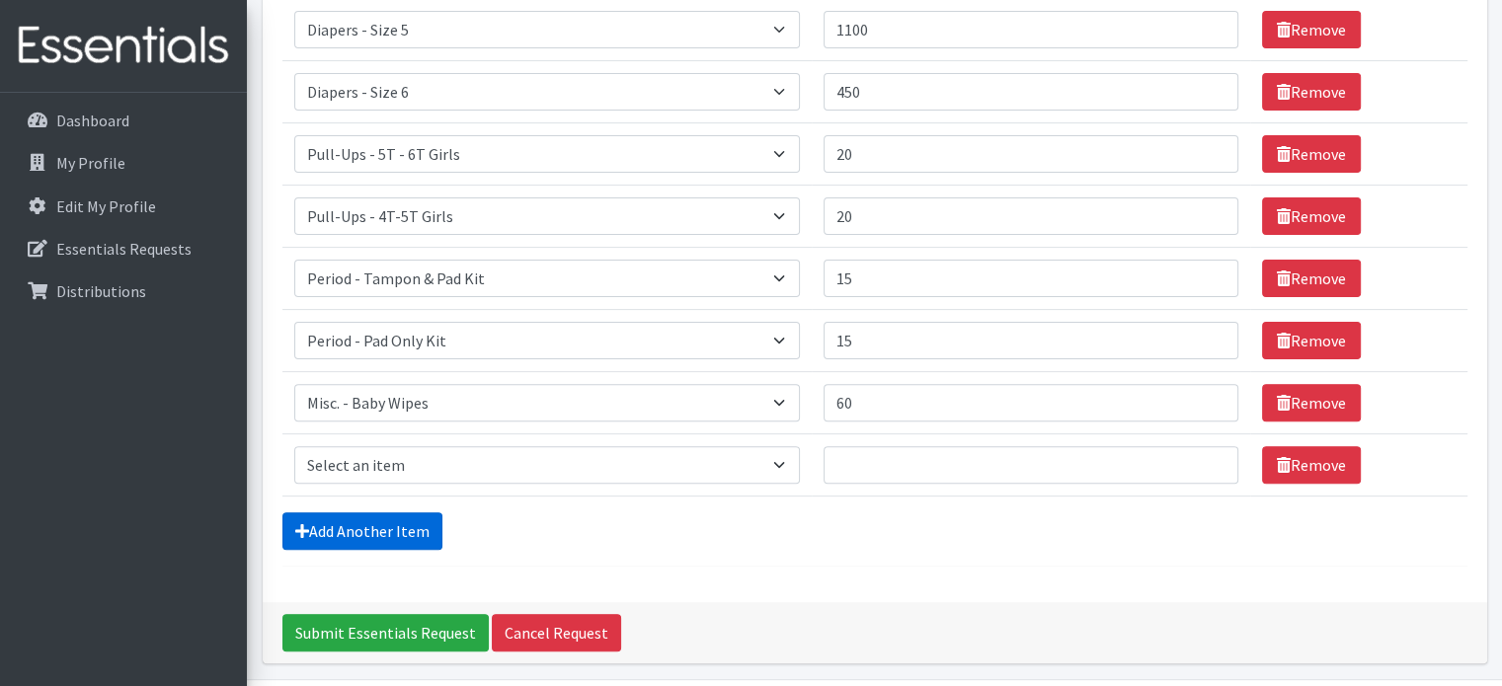
scroll to position [619, 0]
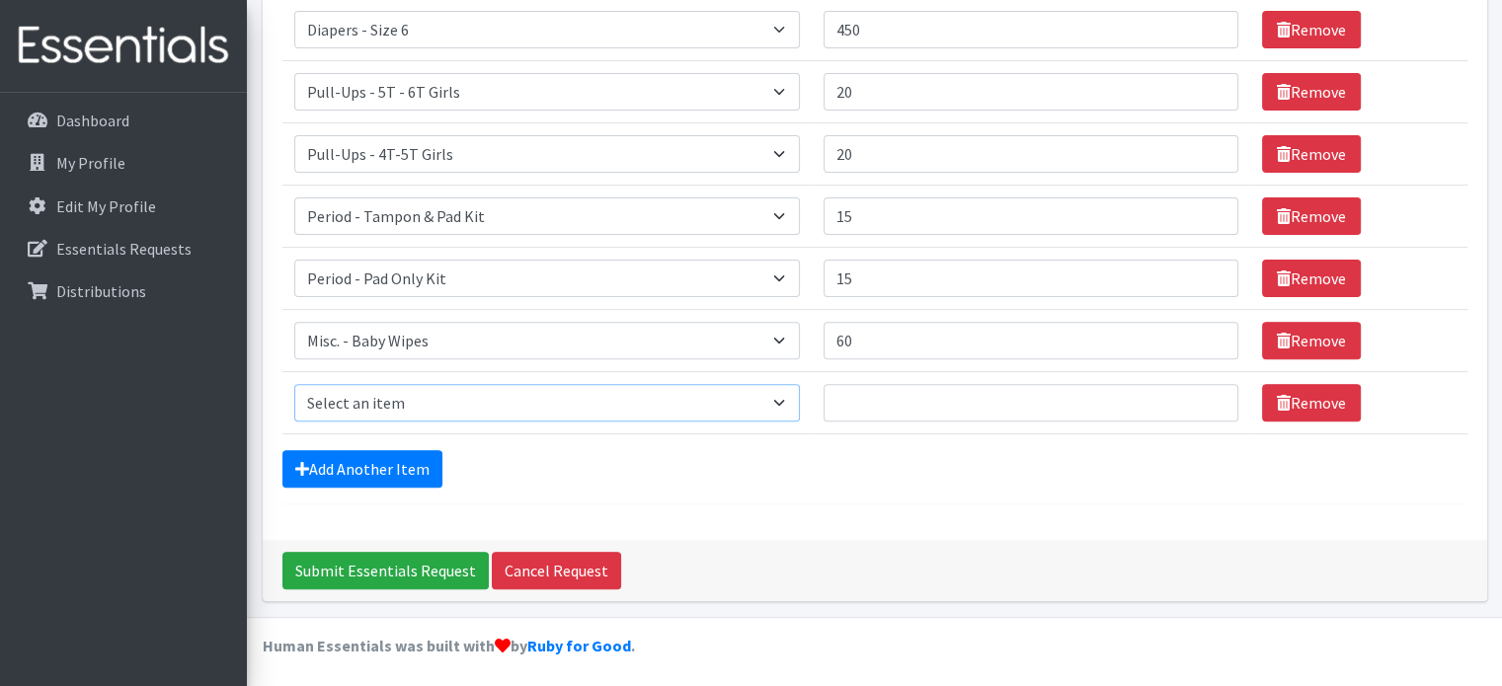
click at [429, 393] on select "Select an item Diapers - Newborn Diapers - Preemie Diapers - Size 1 Diapers - S…" at bounding box center [546, 403] width 505 height 38
select select "4021"
click at [294, 384] on select "Select an item Diapers - Newborn Diapers - Preemie Diapers - Size 1 Diapers - S…" at bounding box center [546, 403] width 505 height 38
click at [885, 398] on input "Quantity" at bounding box center [1030, 403] width 415 height 38
type input "25"
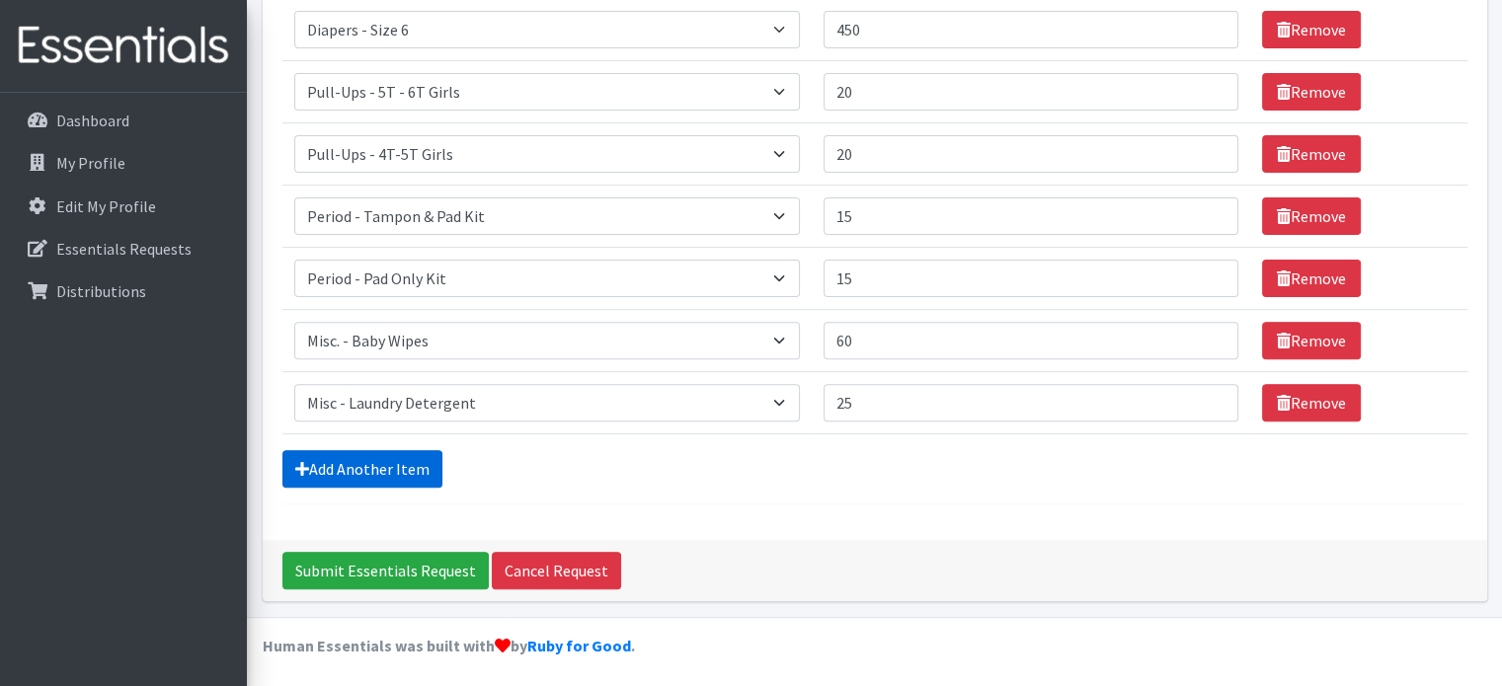
click at [311, 468] on link "Add Another Item" at bounding box center [362, 469] width 160 height 38
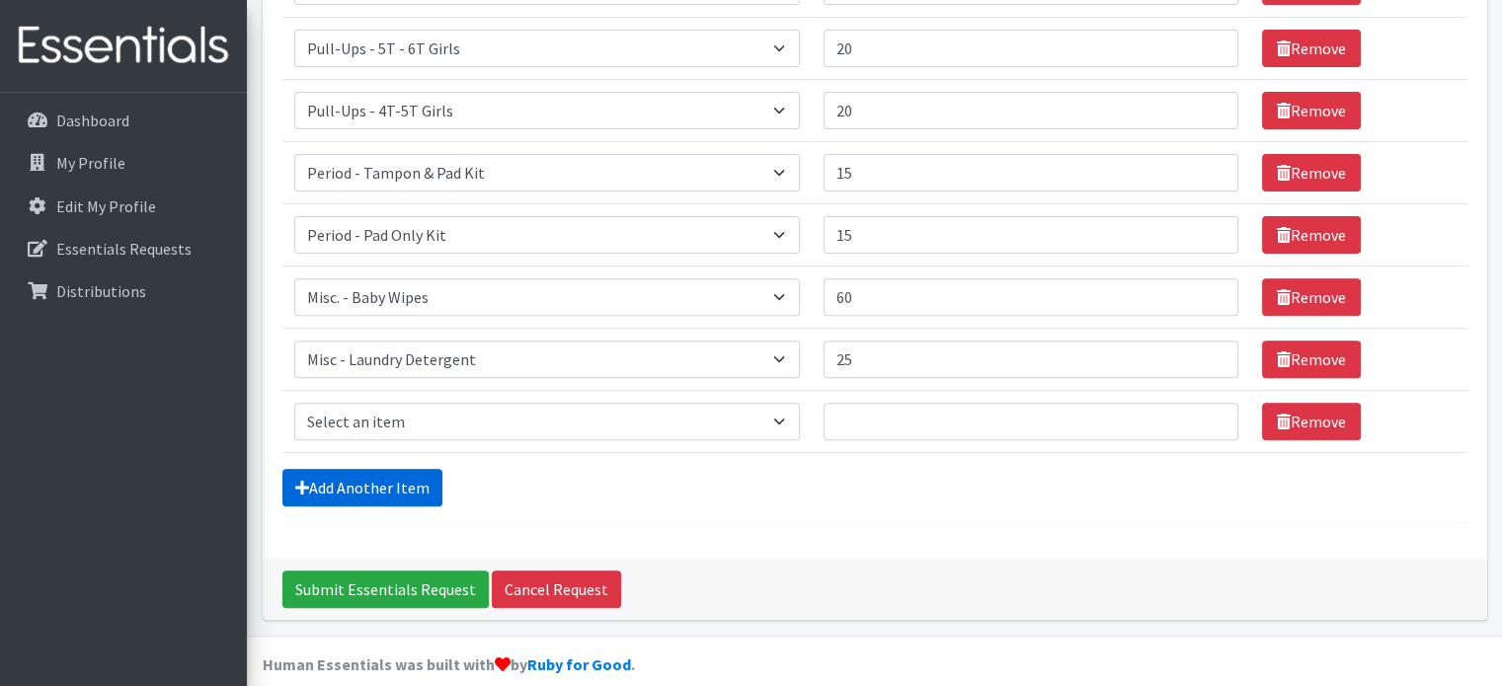
scroll to position [680, 0]
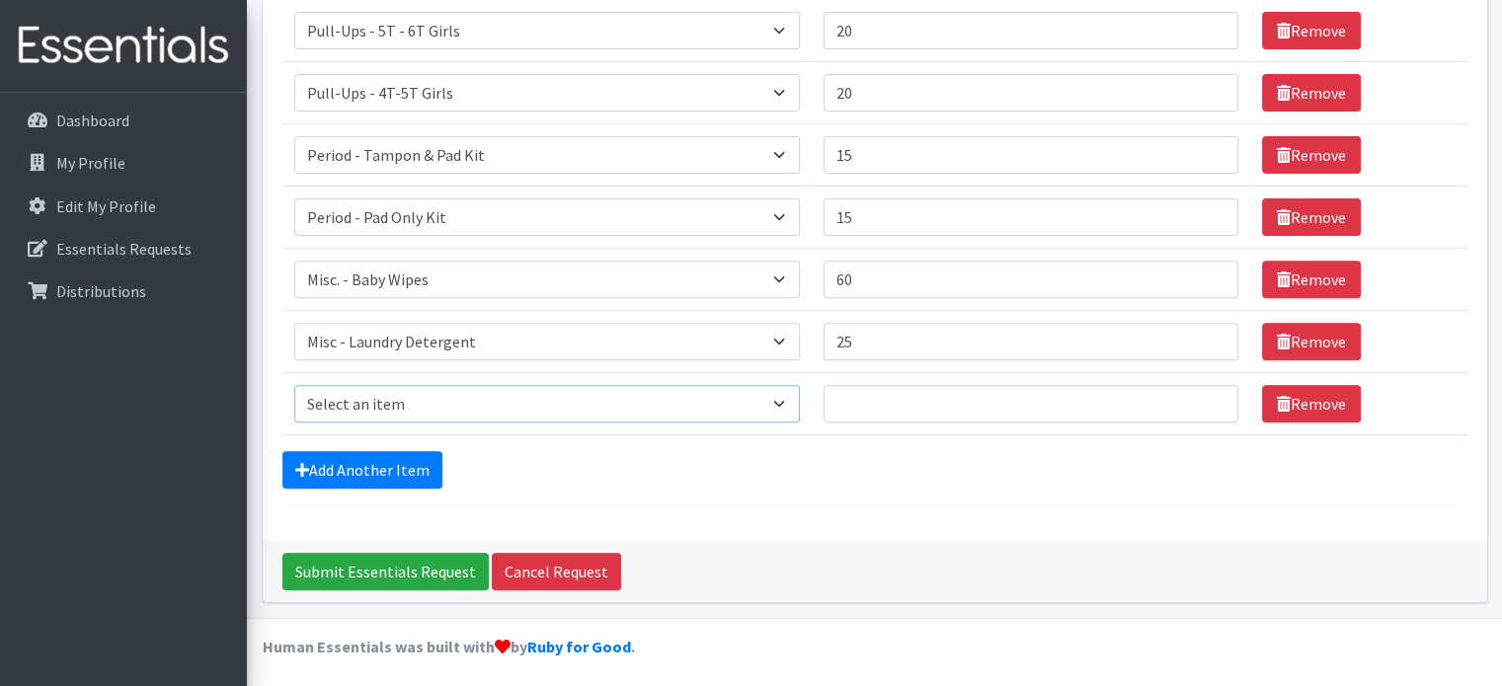
click at [392, 394] on select "Select an item Diapers - Newborn Diapers - Preemie Diapers - Size 1 Diapers - S…" at bounding box center [546, 404] width 505 height 38
click at [624, 457] on div "Add Another Item" at bounding box center [874, 470] width 1185 height 38
click at [1311, 398] on link "Remove" at bounding box center [1311, 404] width 99 height 38
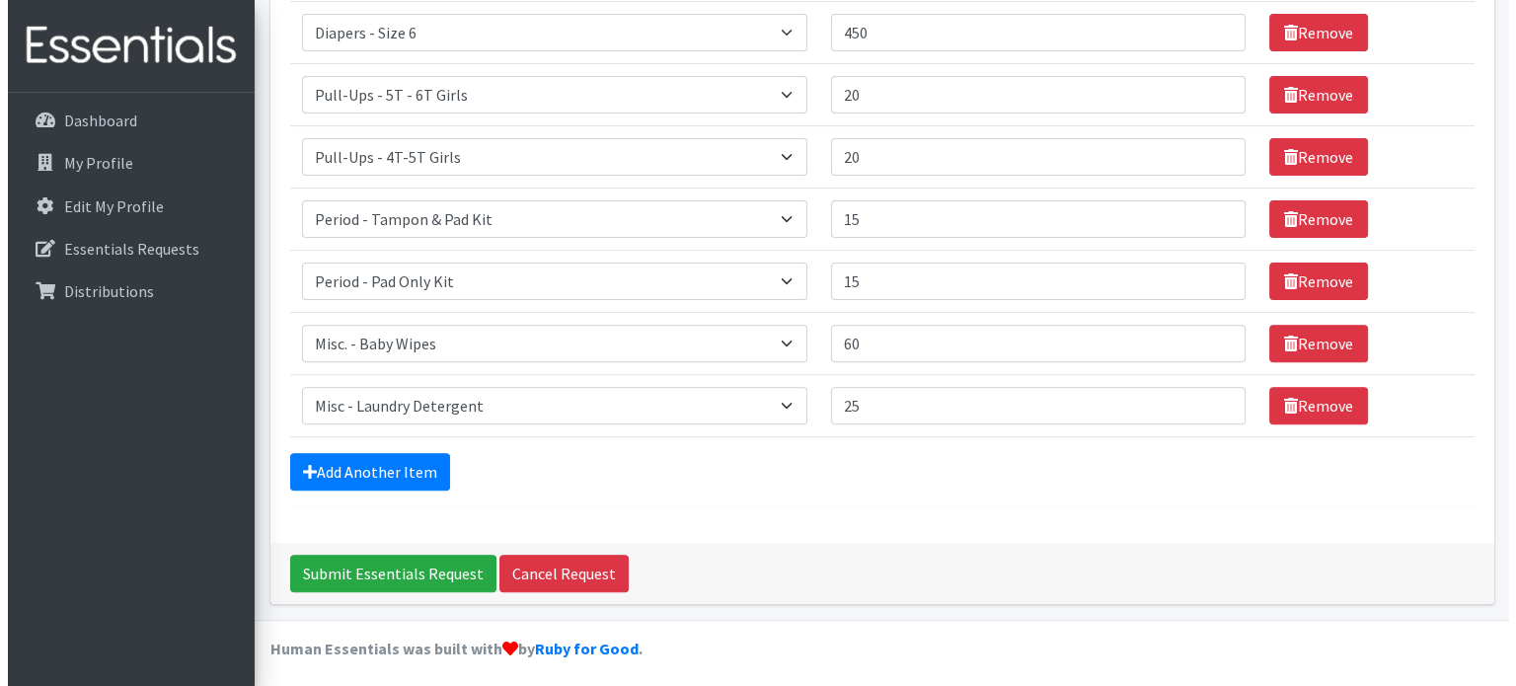
scroll to position [619, 0]
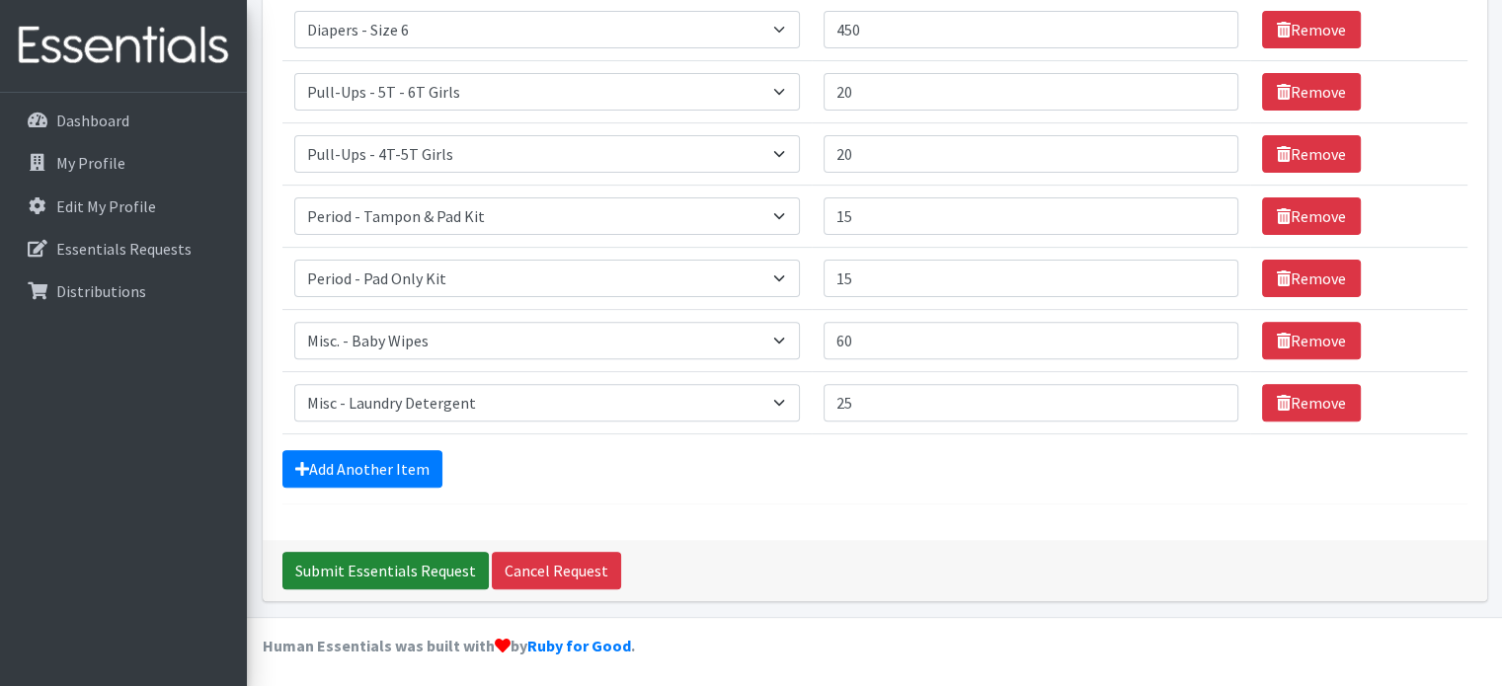
click at [373, 568] on input "Submit Essentials Request" at bounding box center [385, 571] width 206 height 38
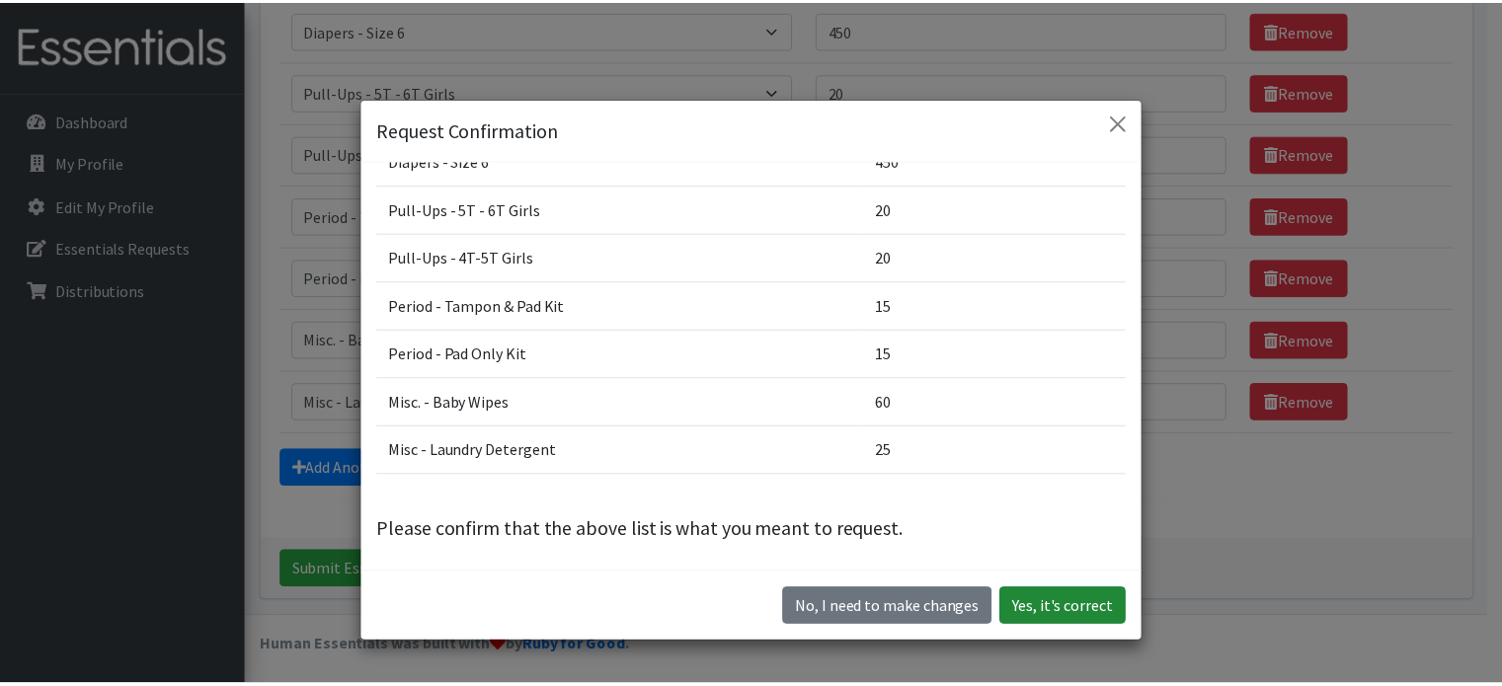
scroll to position [333, 0]
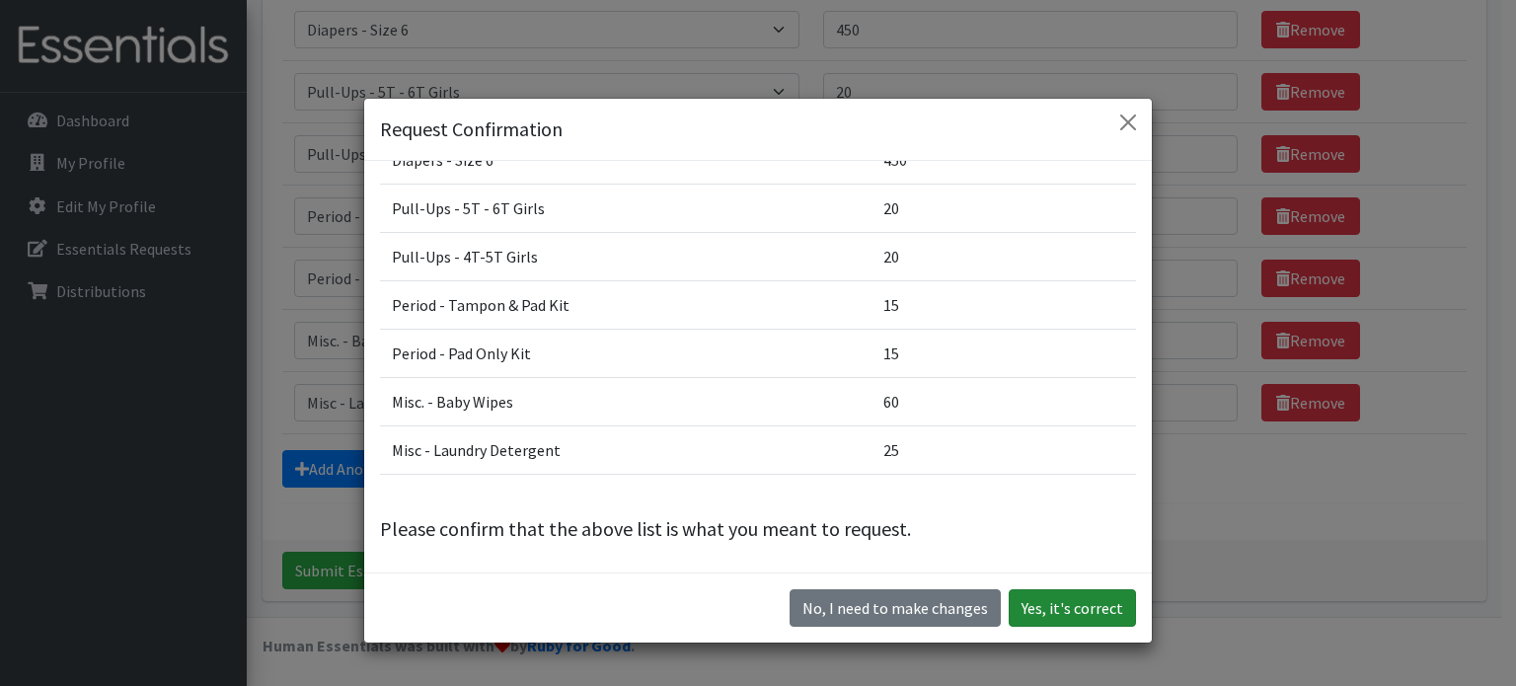
click at [1070, 608] on button "Yes, it's correct" at bounding box center [1072, 608] width 127 height 38
